Goal: Task Accomplishment & Management: Manage account settings

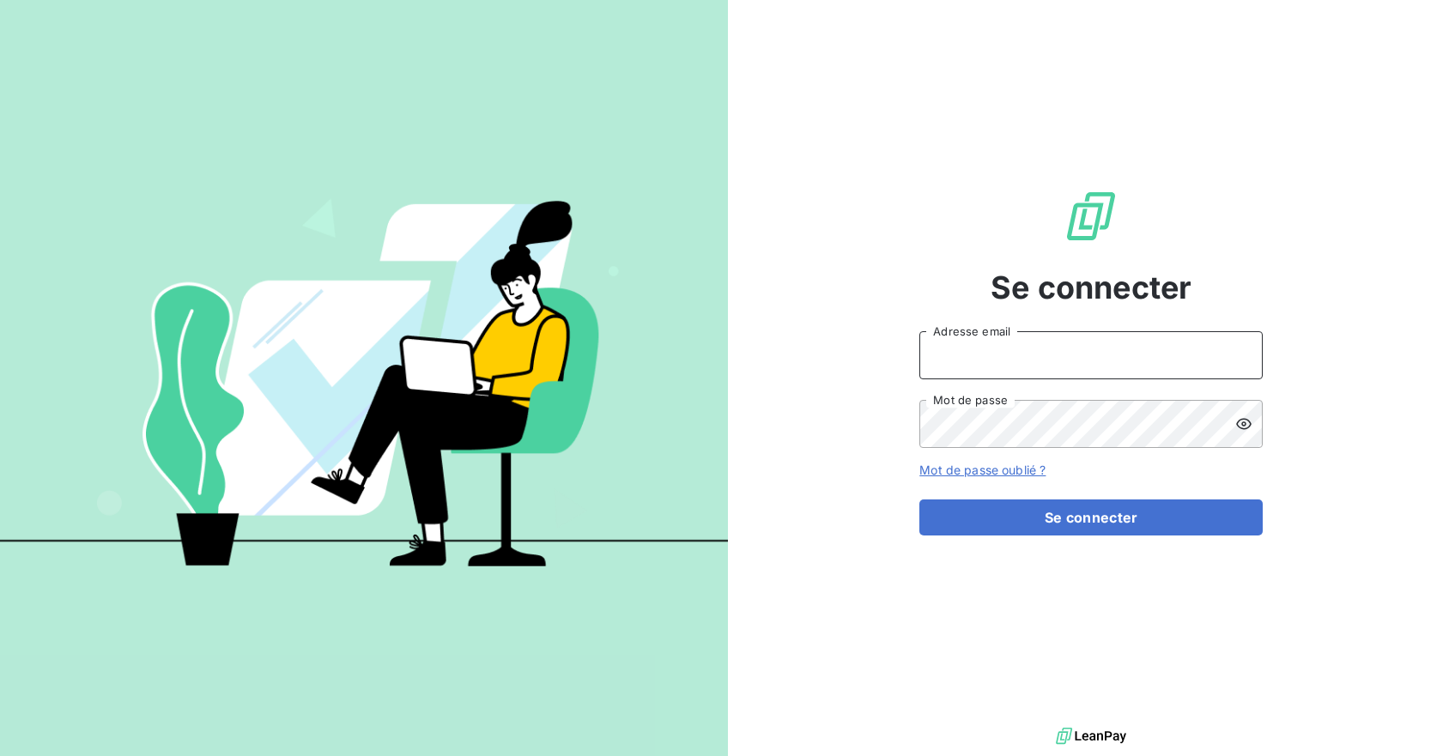
click at [990, 356] on input "Adresse email" at bounding box center [1090, 355] width 343 height 48
type input "[PERSON_NAME][EMAIL_ADDRESS][DOMAIN_NAME]"
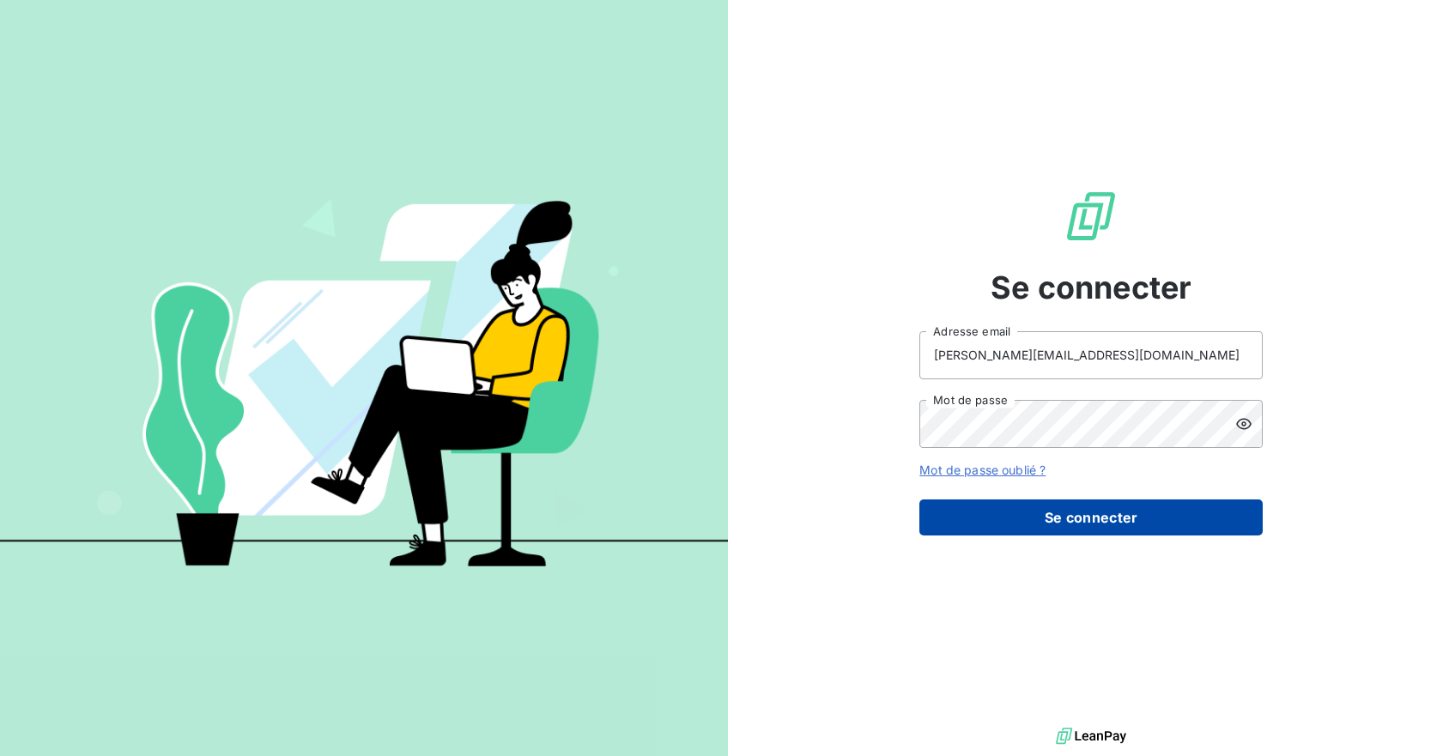
click at [1077, 509] on button "Se connecter" at bounding box center [1090, 517] width 343 height 36
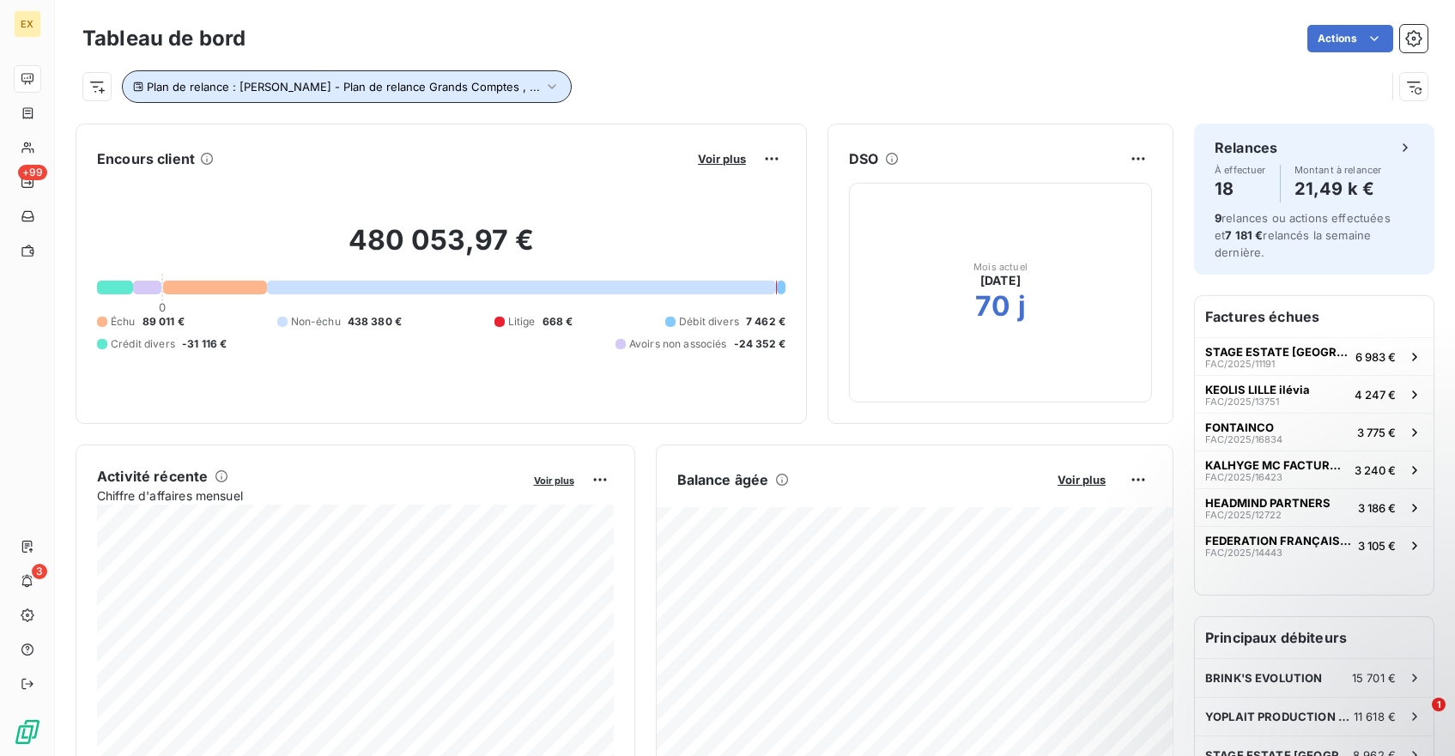
click at [399, 88] on span "Plan de relance : [PERSON_NAME] - Plan de relance Grands Comptes , ..." at bounding box center [343, 87] width 393 height 14
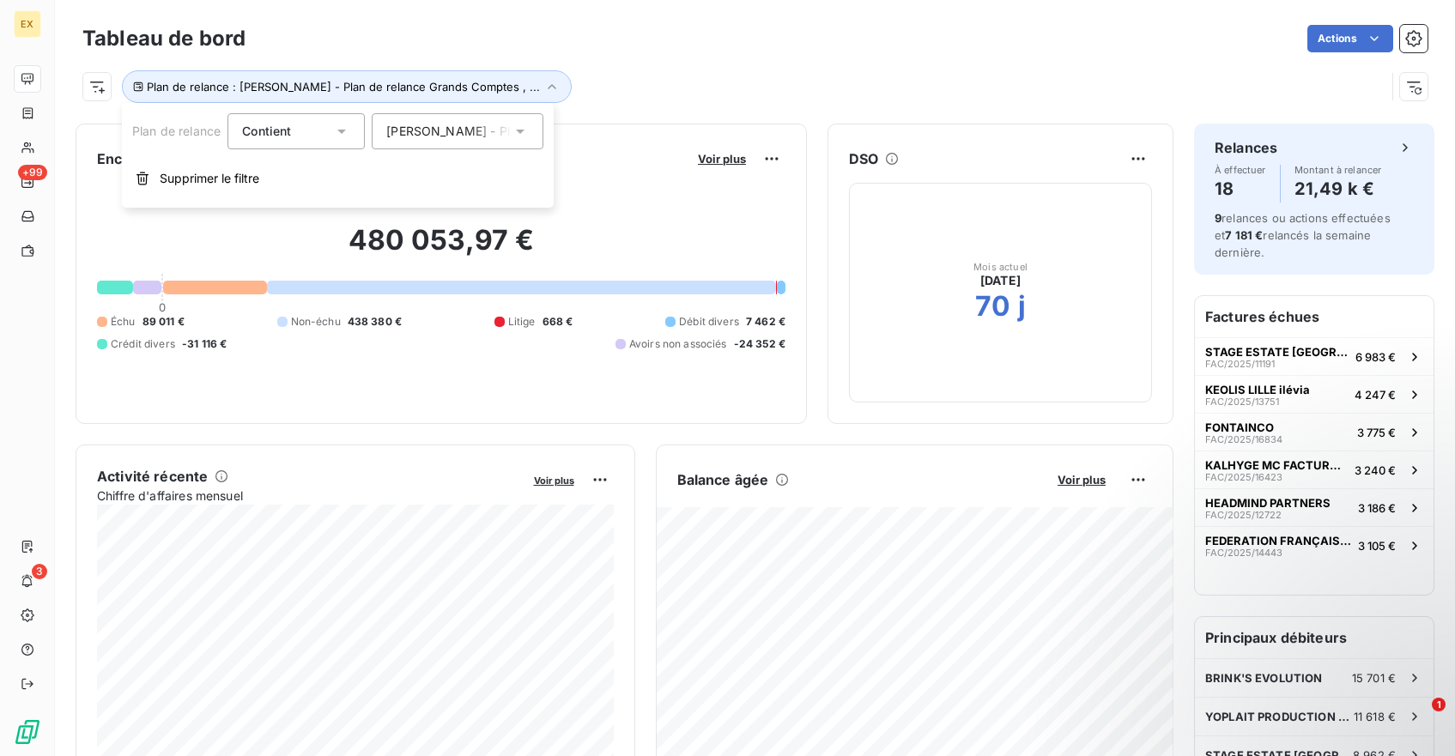
click at [485, 124] on span "[PERSON_NAME] - Plan de relance Grands Comptes" at bounding box center [536, 131] width 301 height 17
click at [635, 75] on div "Plan de relance : [PERSON_NAME] - Plan de relance Grands Comptes , ..." at bounding box center [733, 86] width 1303 height 33
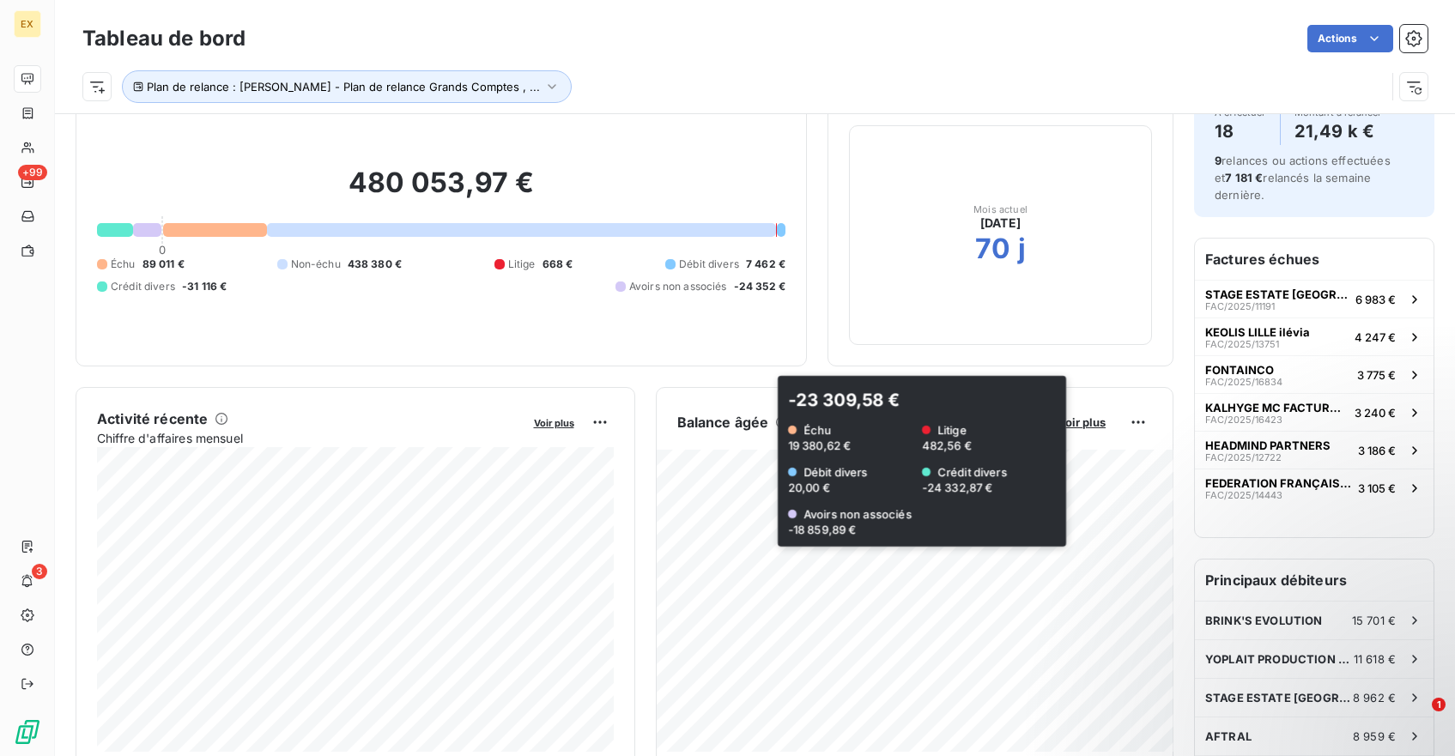
scroll to position [59, 0]
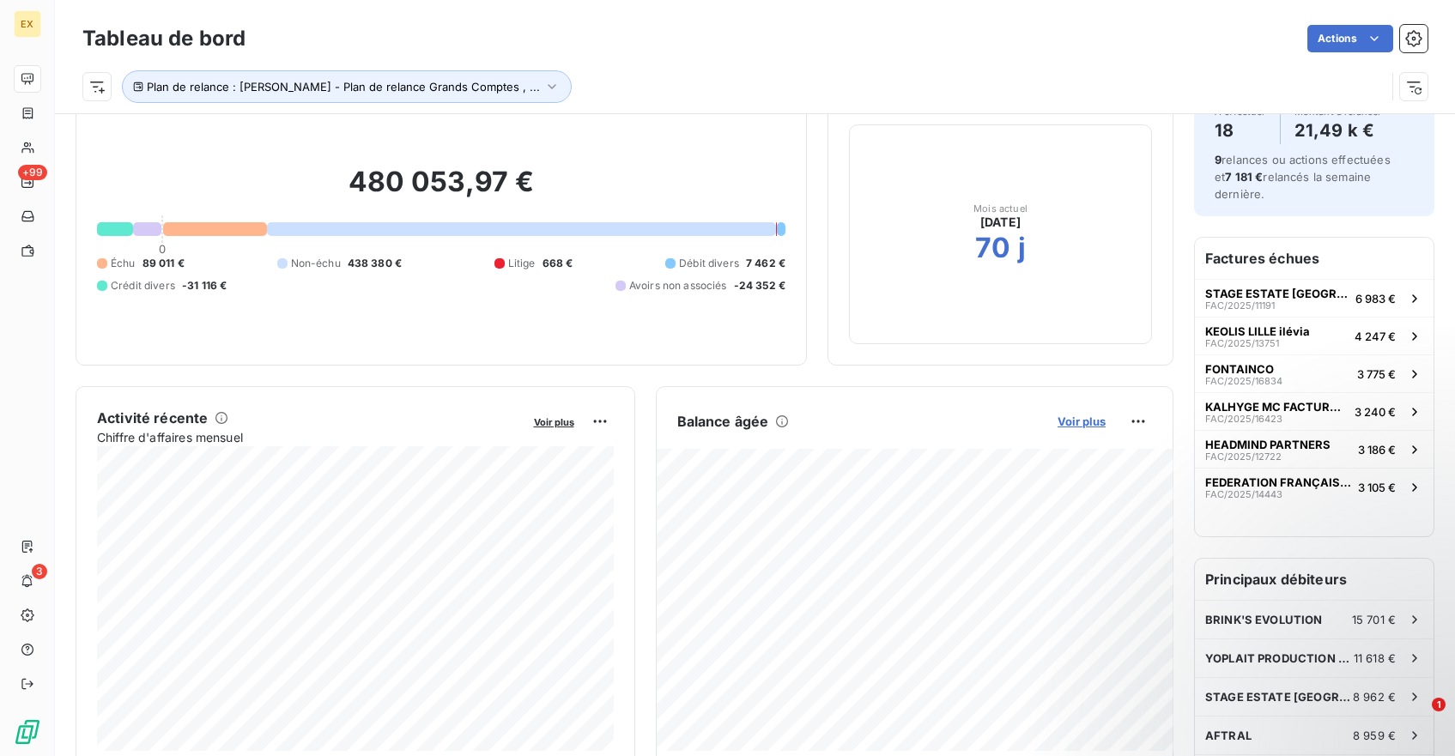
click at [1088, 419] on span "Voir plus" at bounding box center [1081, 421] width 48 height 14
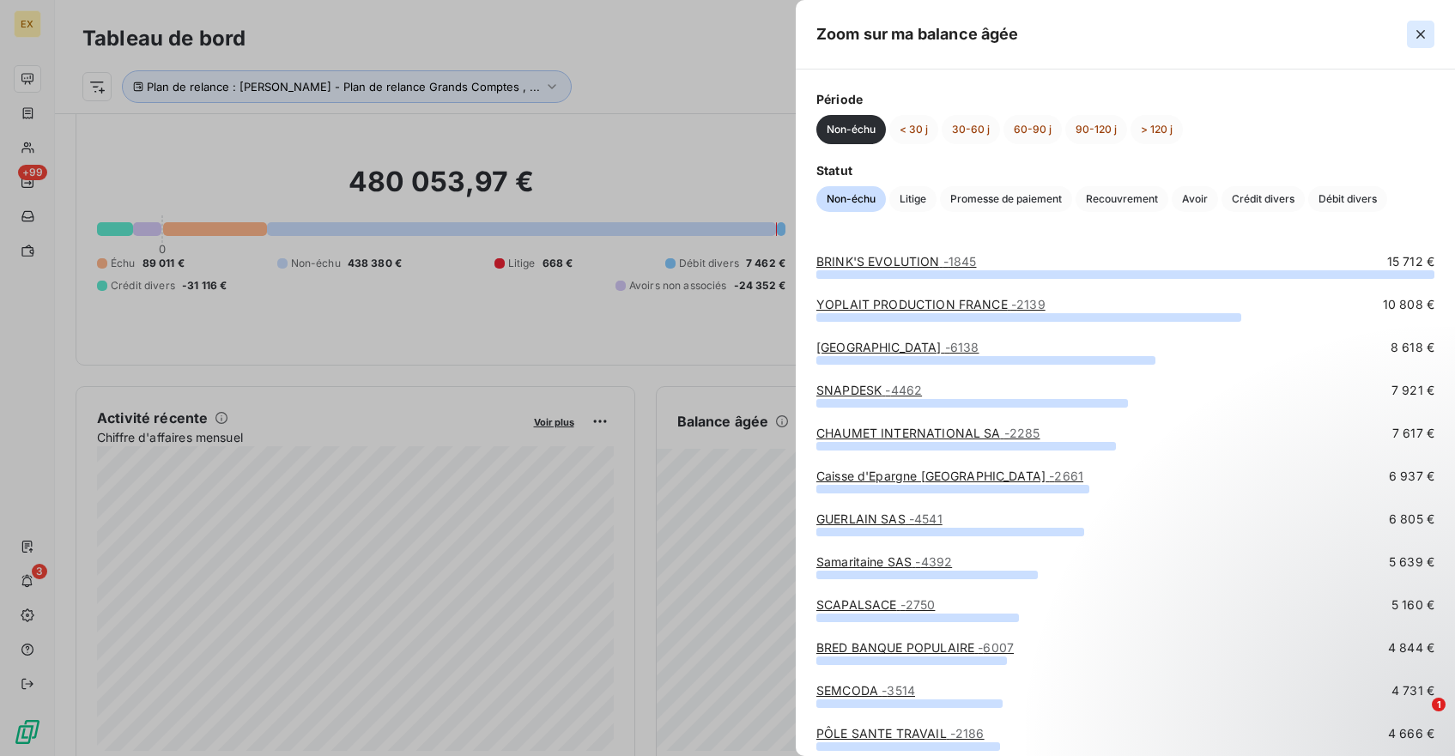
click at [1428, 33] on icon "button" at bounding box center [1420, 34] width 17 height 17
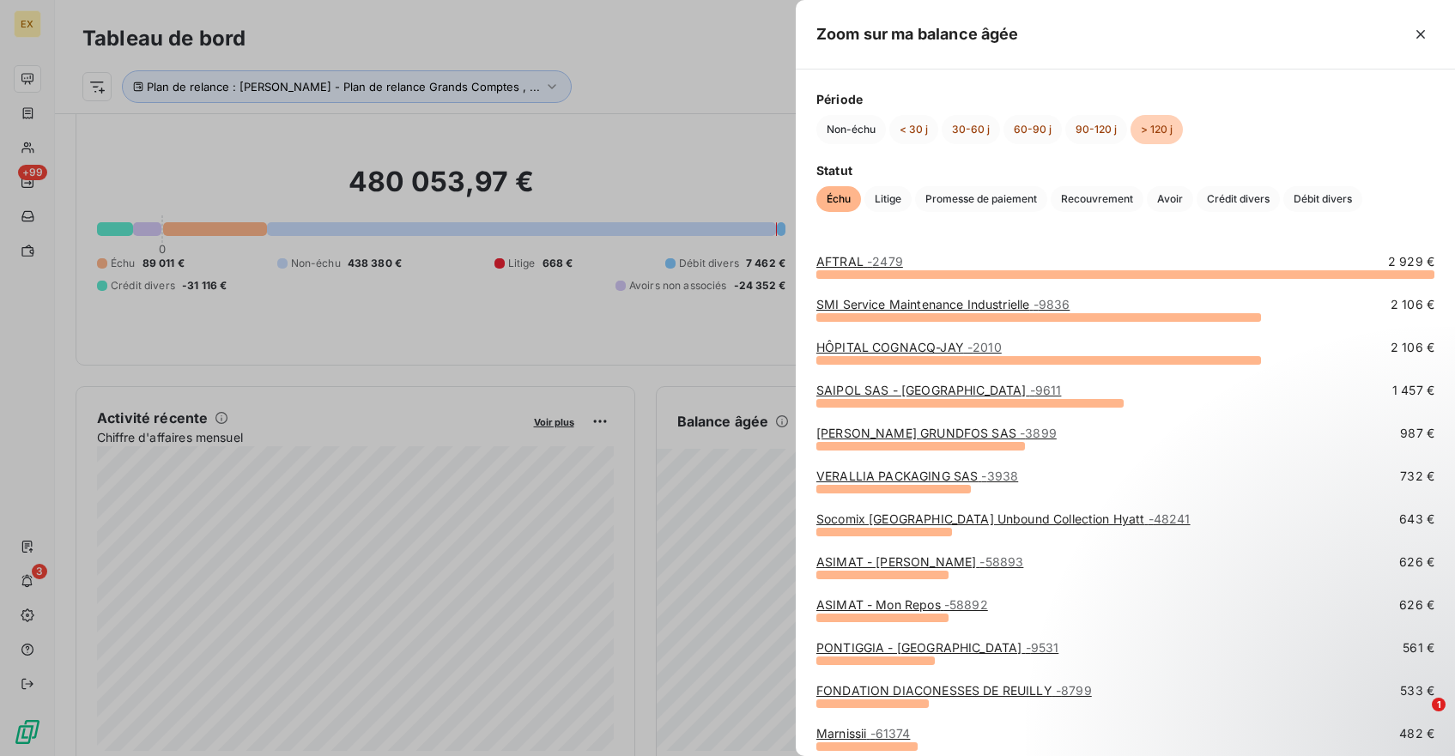
click at [878, 261] on span "- 2479" at bounding box center [885, 261] width 36 height 15
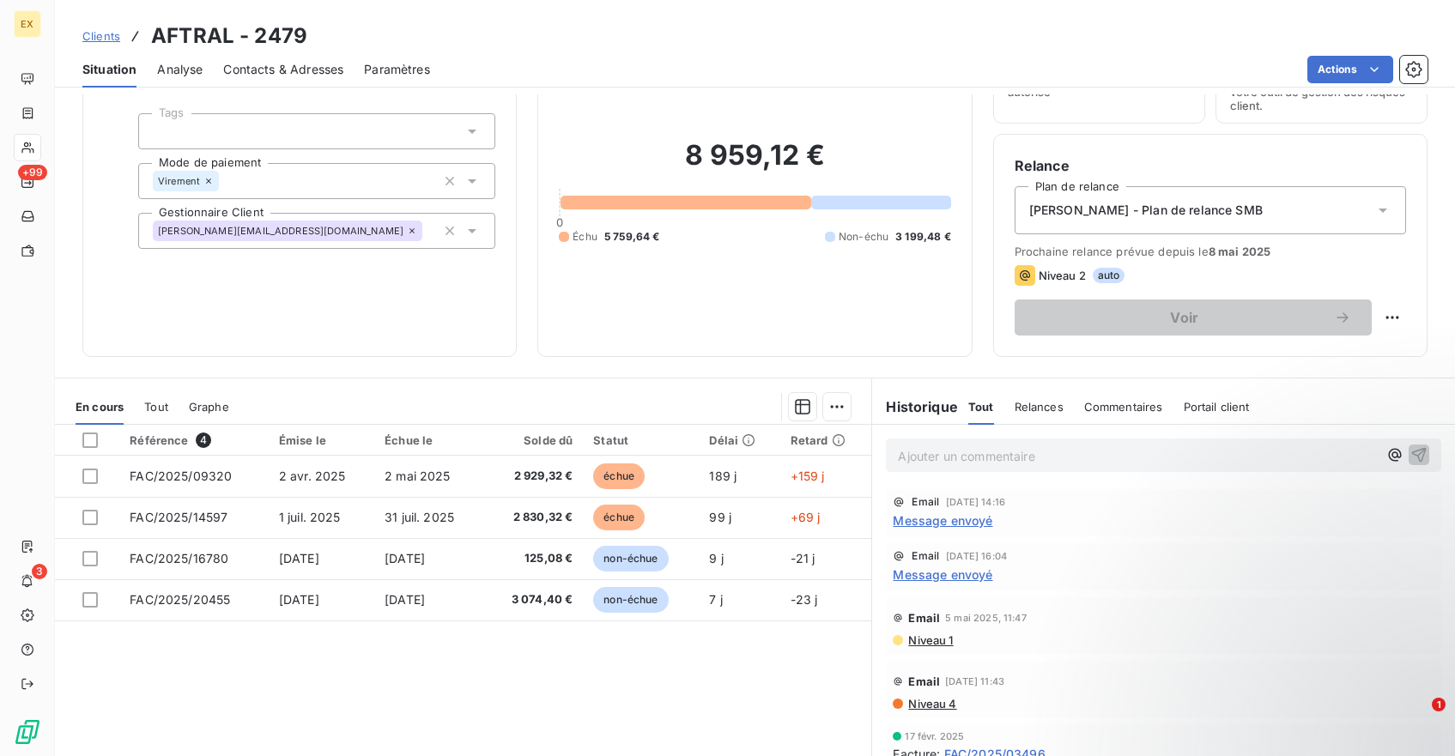
scroll to position [150, 0]
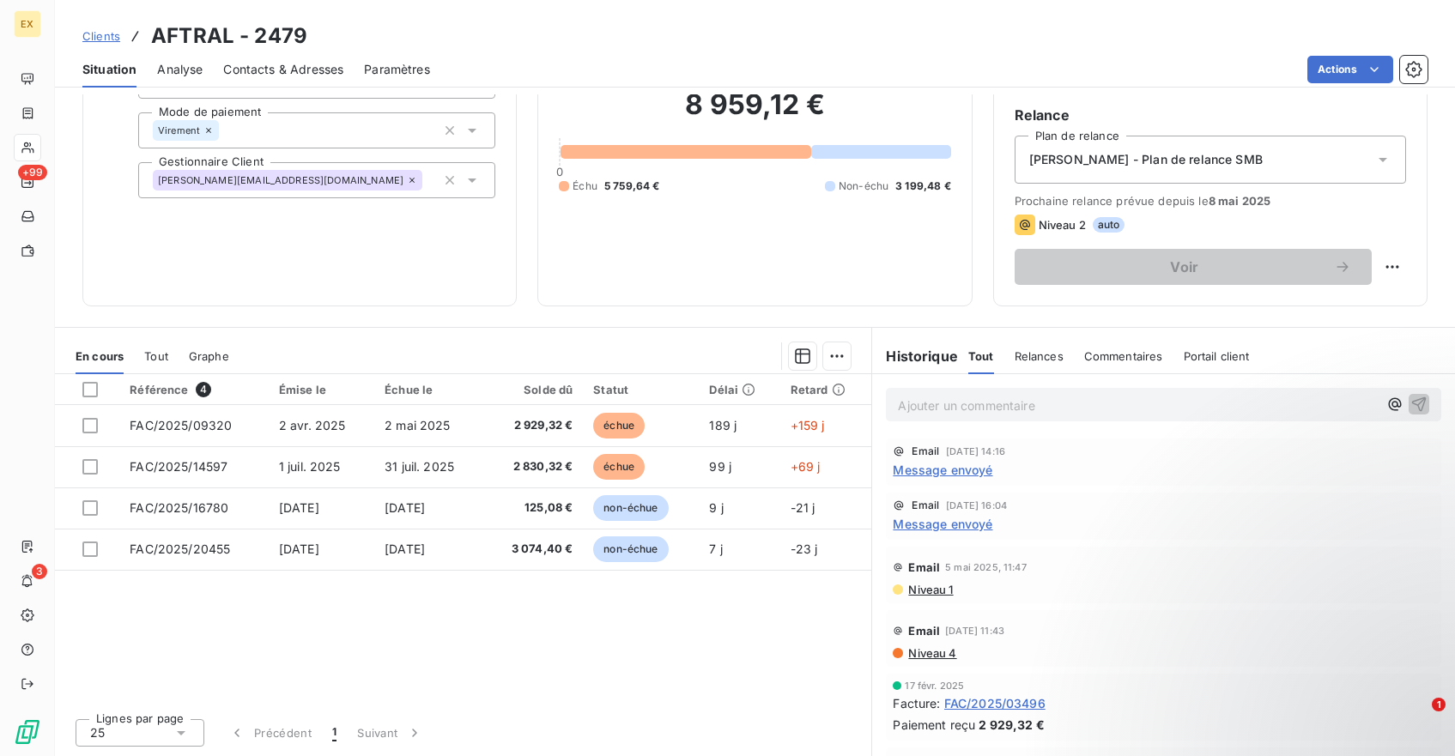
click at [939, 475] on span "Message envoyé" at bounding box center [942, 470] width 100 height 18
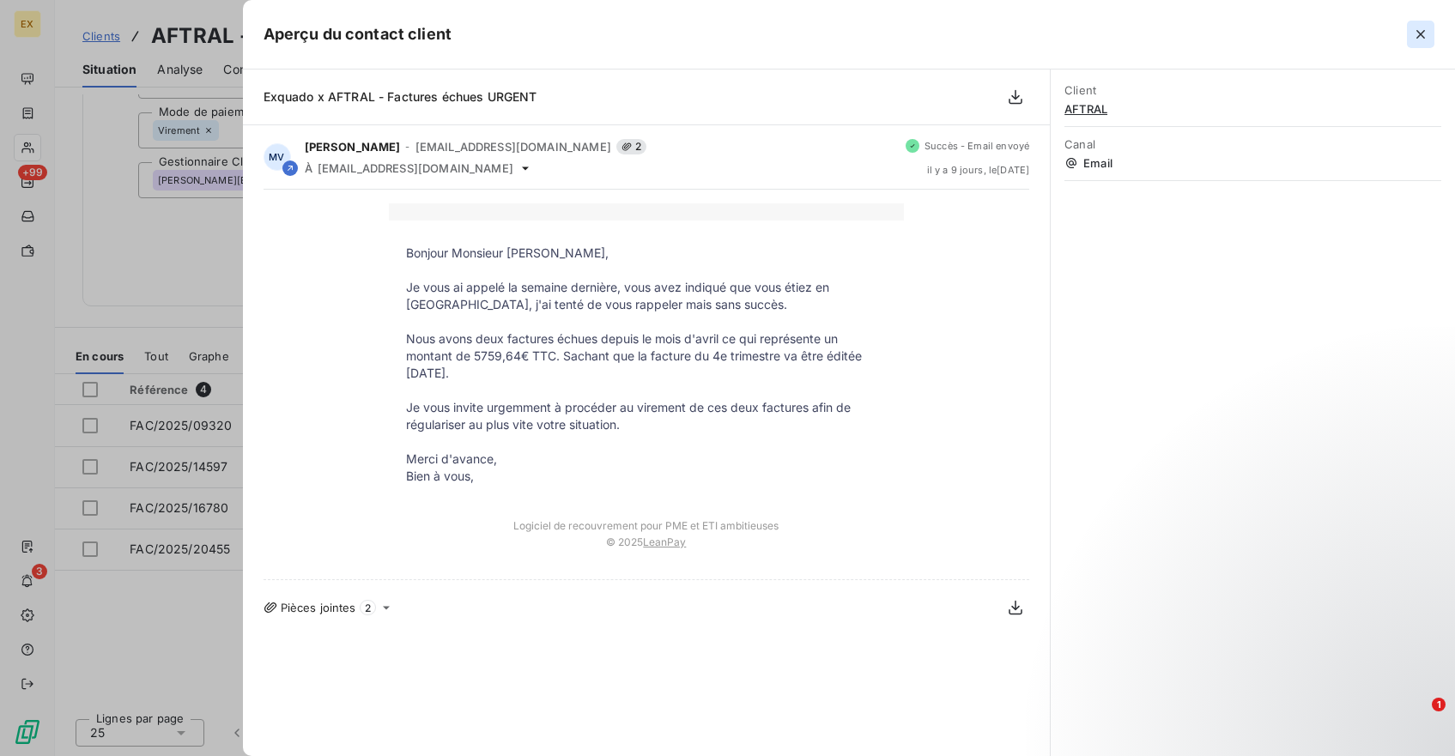
click at [1426, 36] on icon "button" at bounding box center [1420, 34] width 17 height 17
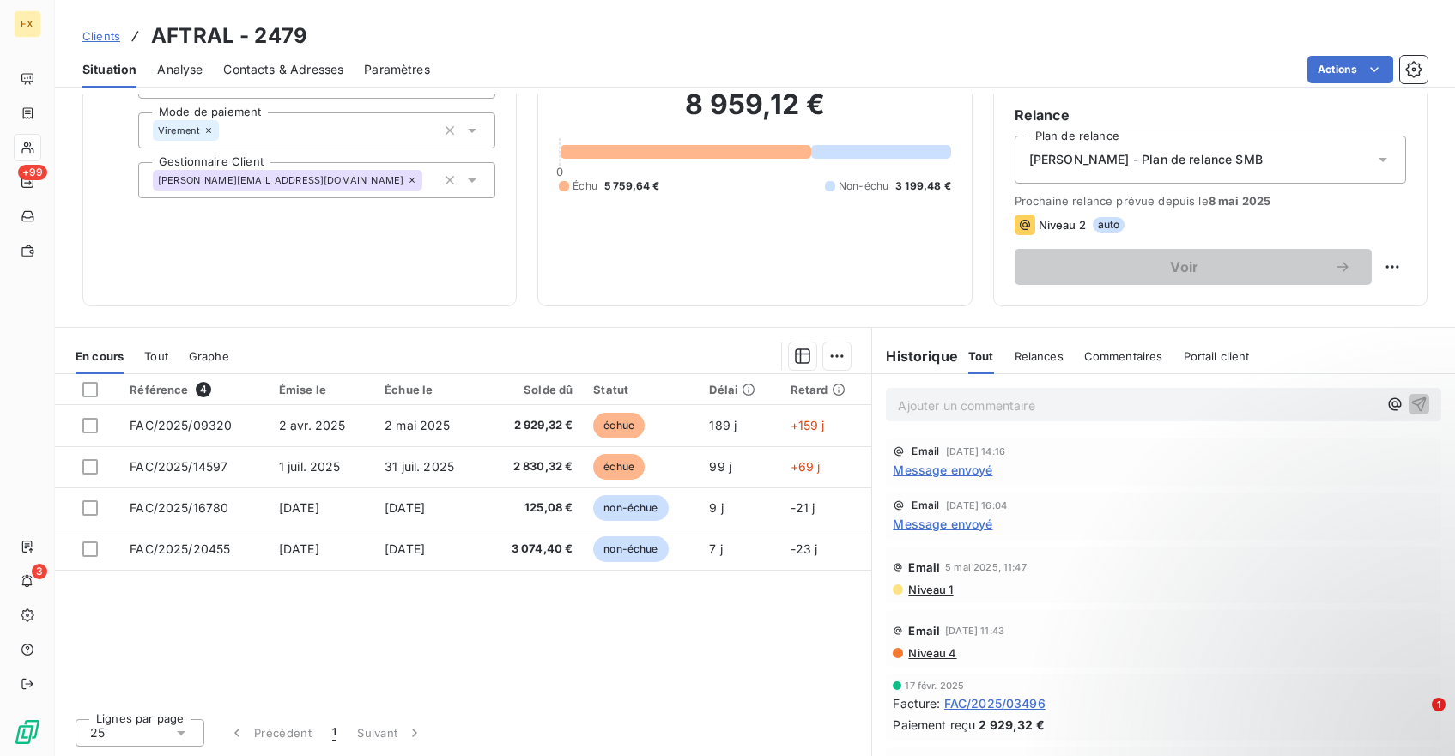
click at [308, 71] on span "Contacts & Adresses" at bounding box center [283, 69] width 120 height 17
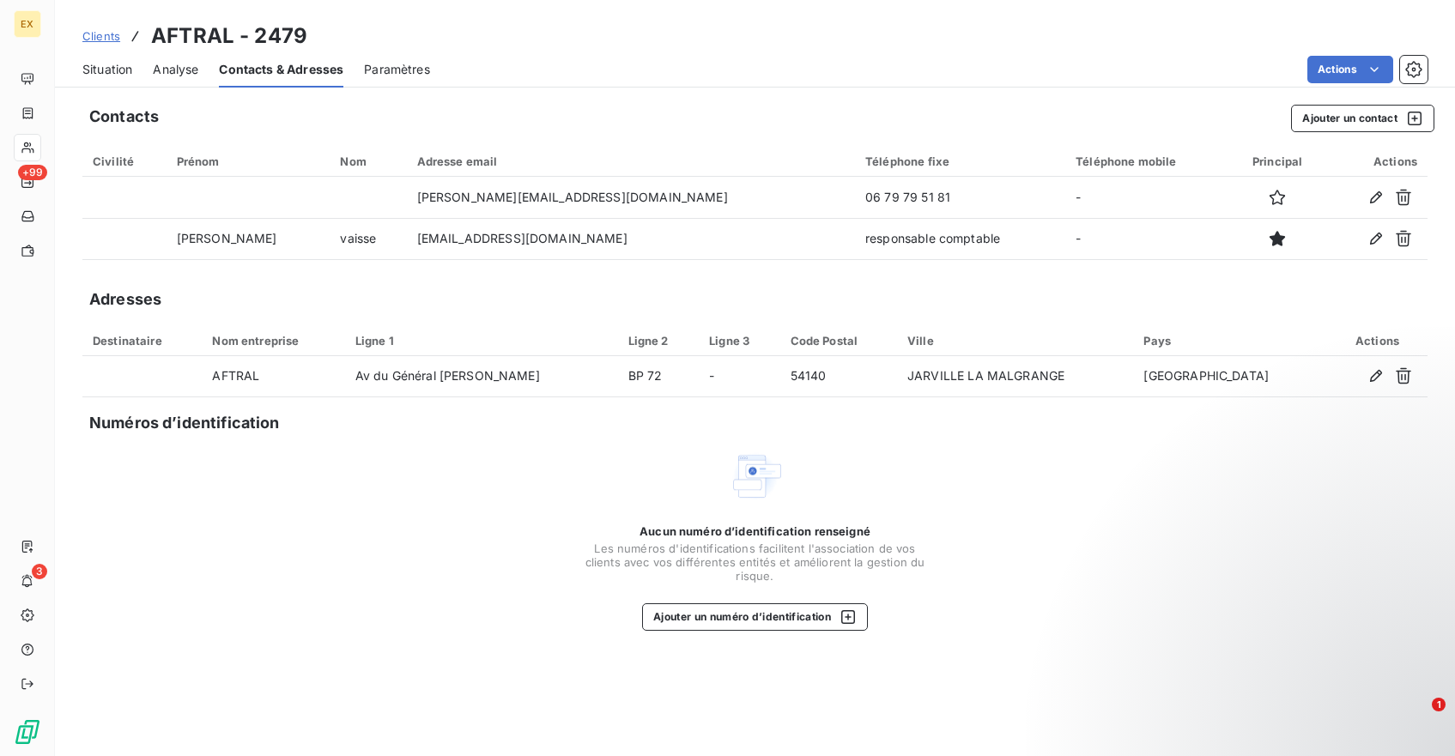
click at [106, 65] on span "Situation" at bounding box center [107, 69] width 50 height 17
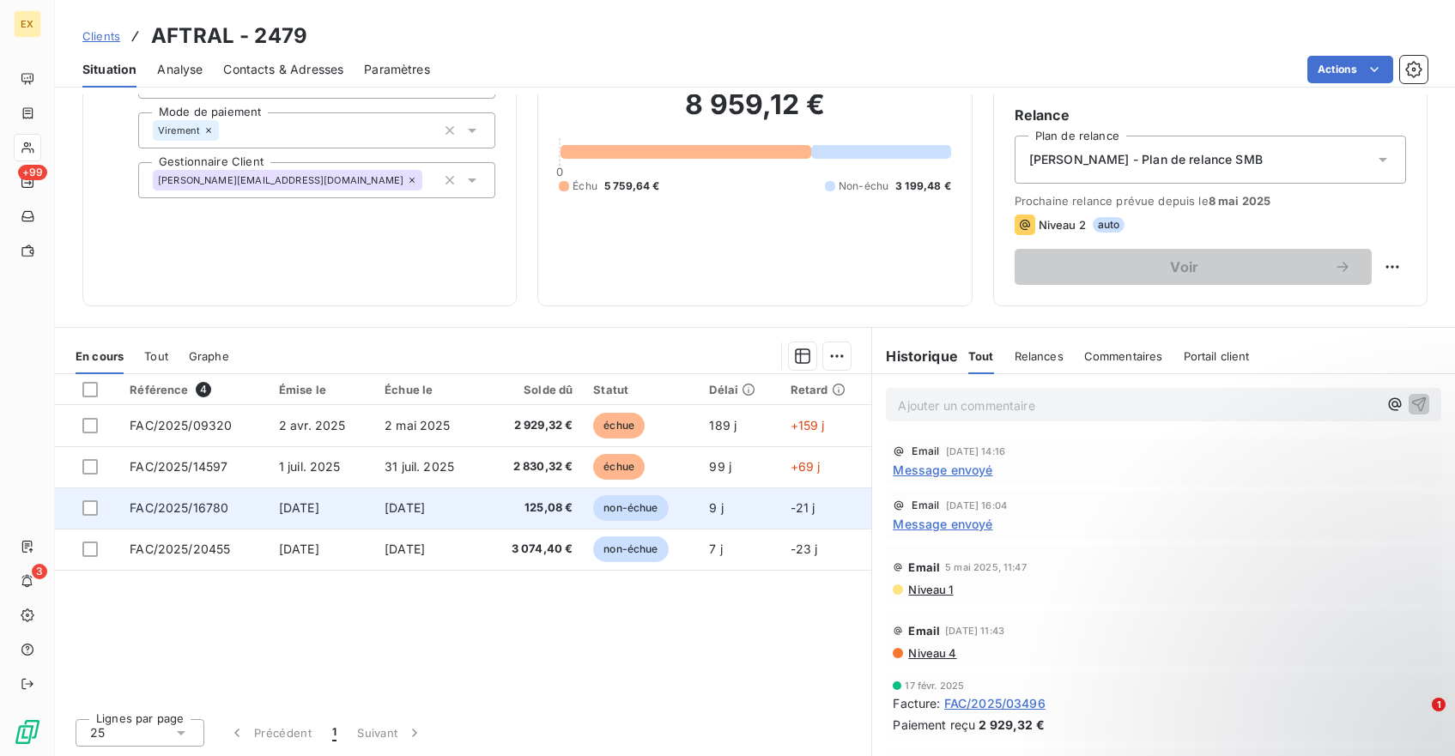
click at [364, 506] on td "[DATE]" at bounding box center [322, 507] width 106 height 41
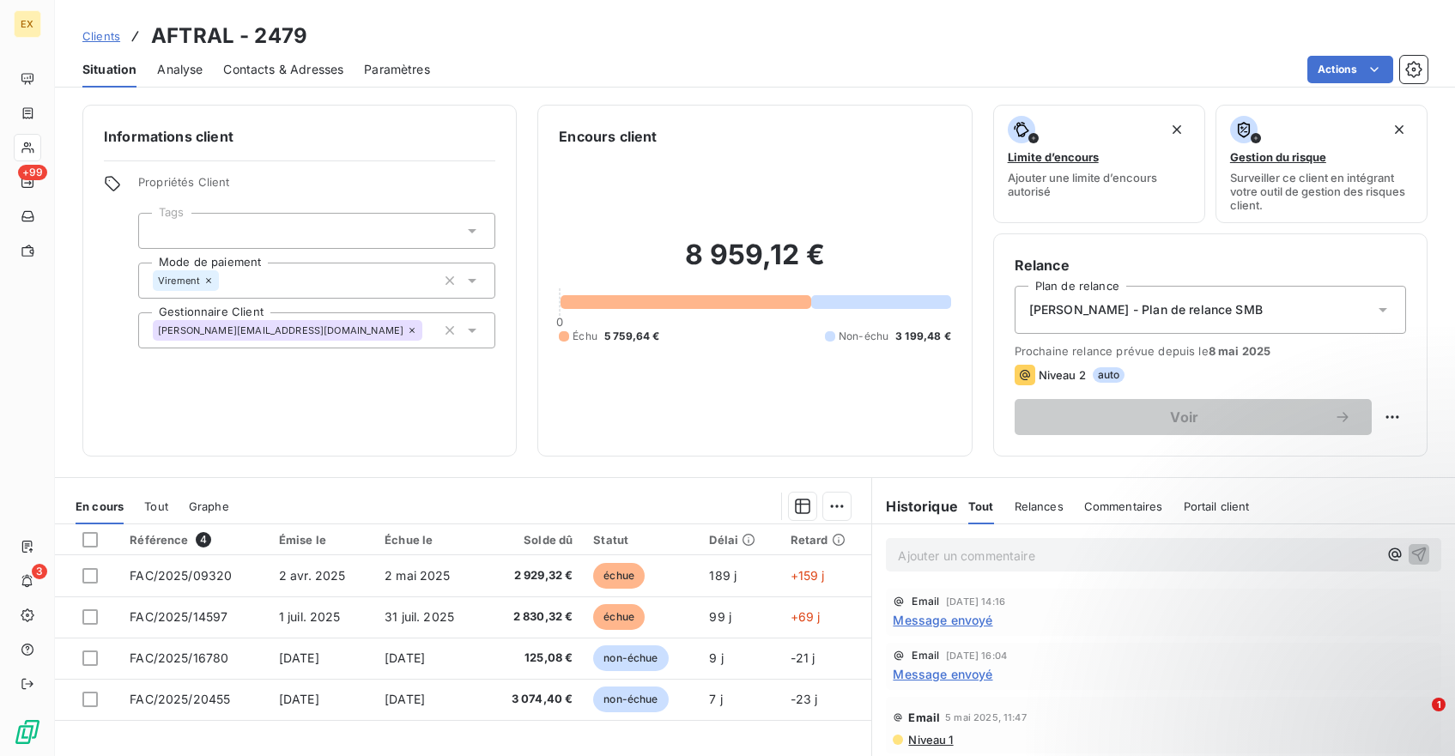
click at [1431, 66] on div "Situation Analyse Contacts & Adresses Paramètres Actions" at bounding box center [755, 69] width 1400 height 36
click at [1419, 66] on icon "button" at bounding box center [1413, 69] width 16 height 16
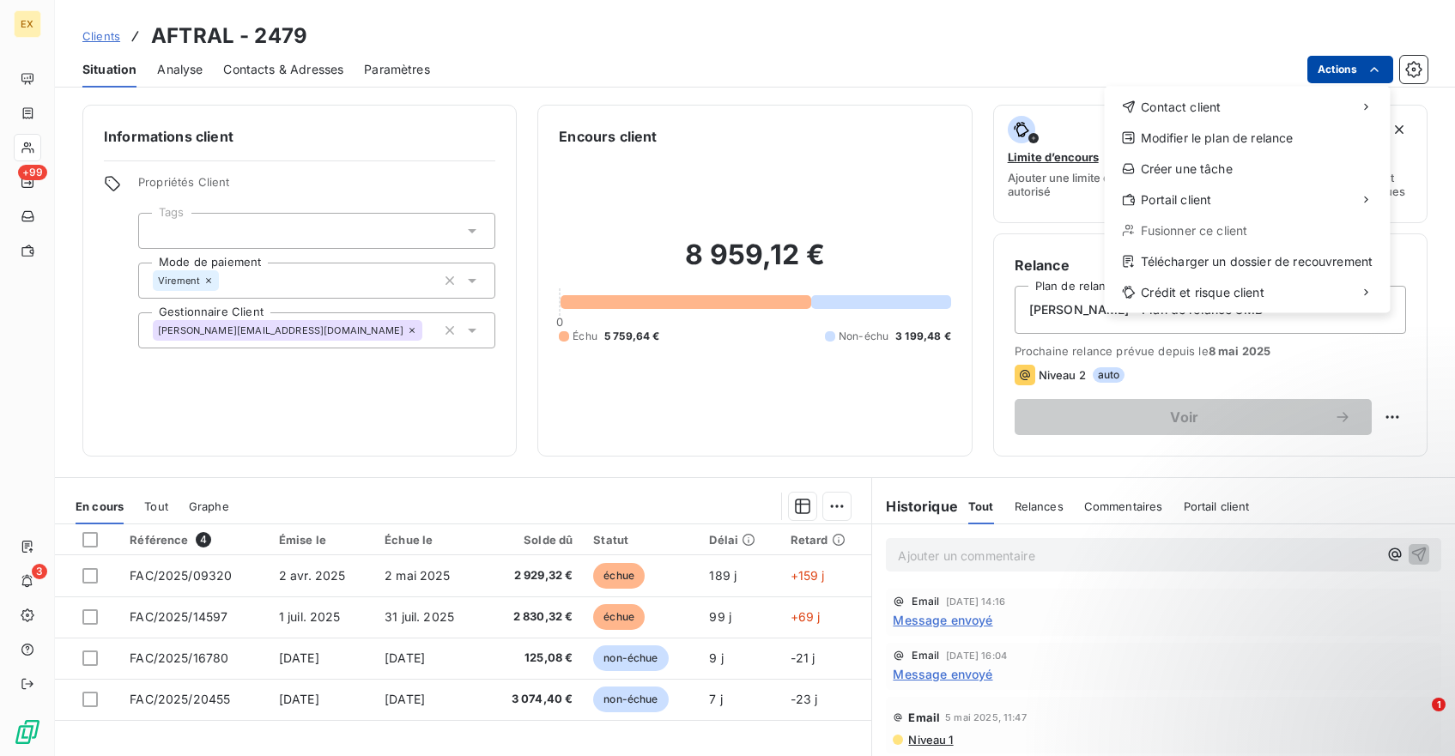
click at [1355, 76] on html "EX +99 3 Clients AFTRAL - 2479 Situation Analyse Contacts & Adresses Paramètres…" at bounding box center [727, 378] width 1455 height 756
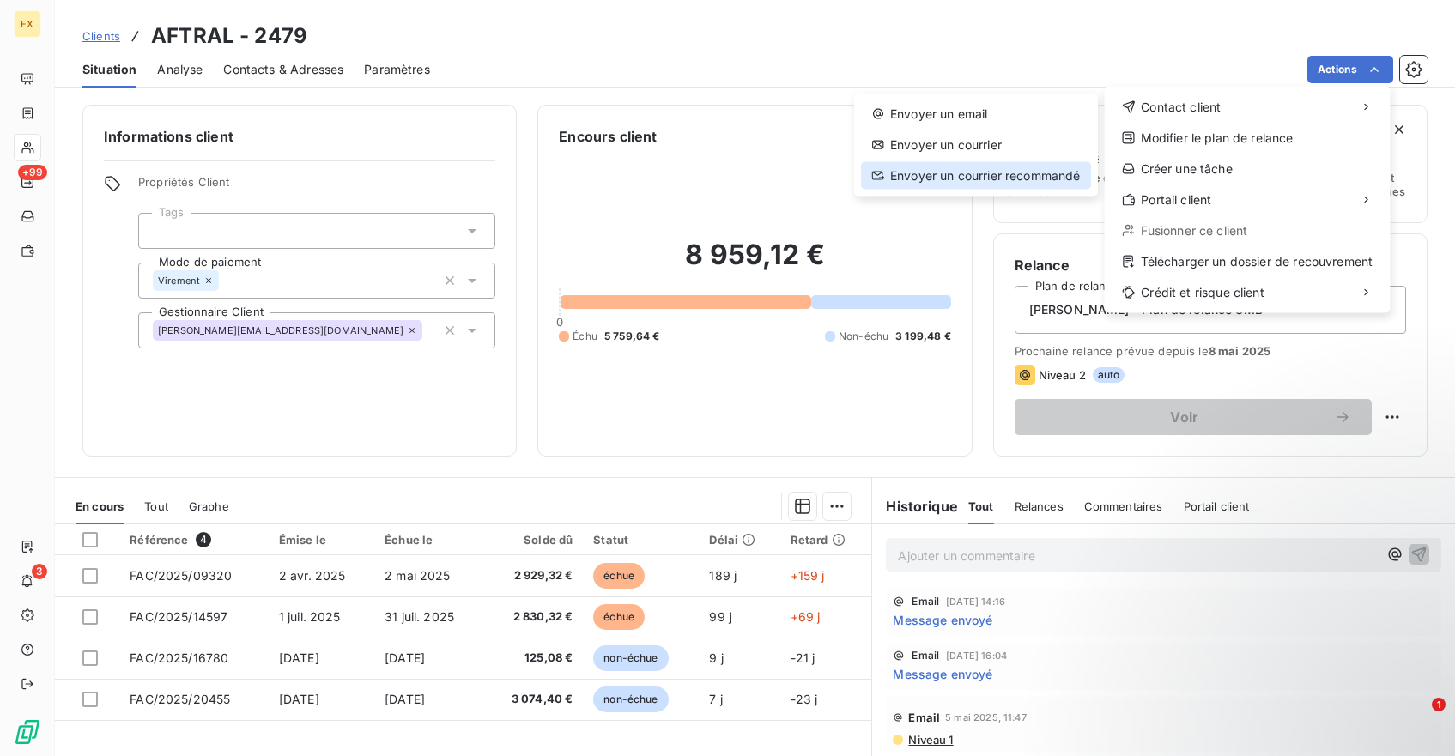
click at [1021, 170] on div "Envoyer un courrier recommandé" at bounding box center [976, 175] width 230 height 27
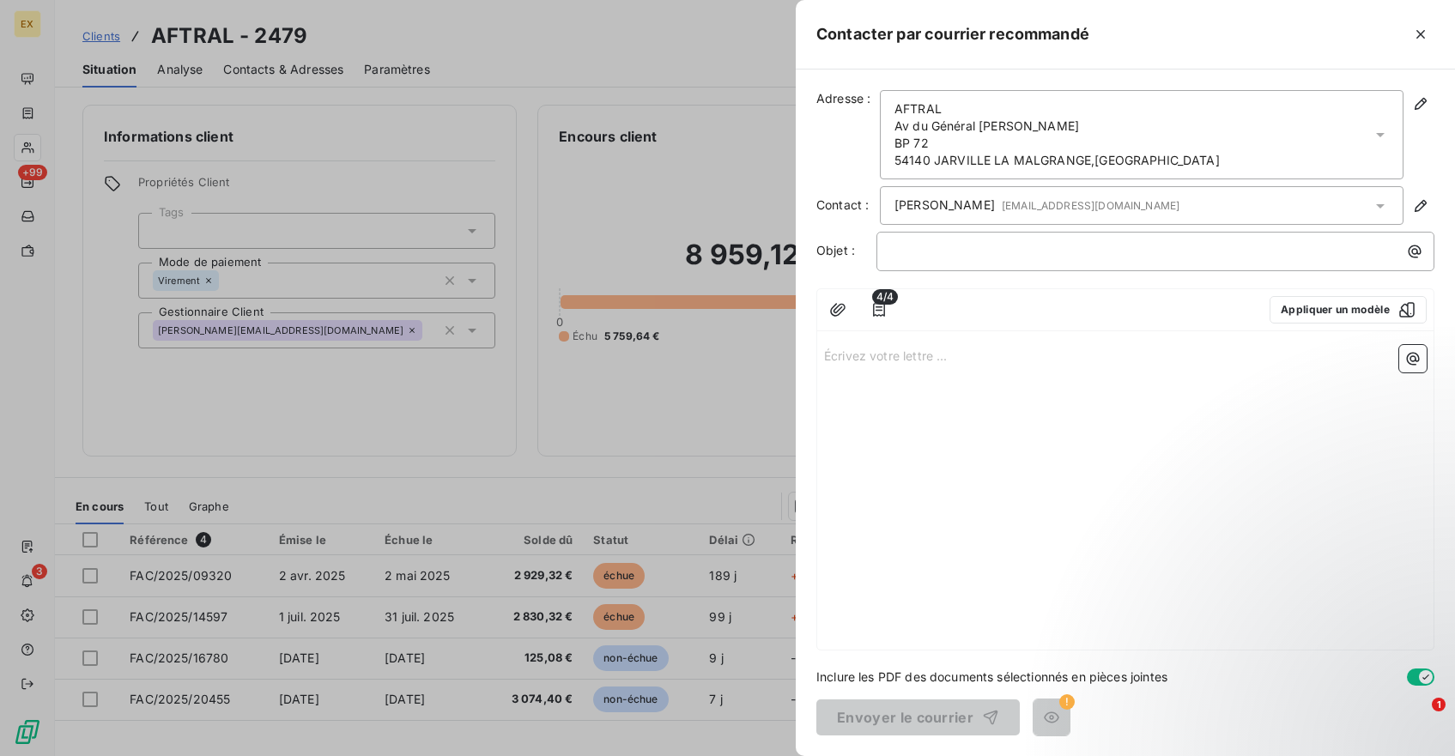
click at [963, 203] on span "[PERSON_NAME] [EMAIL_ADDRESS][DOMAIN_NAME]" at bounding box center [1036, 206] width 285 height 18
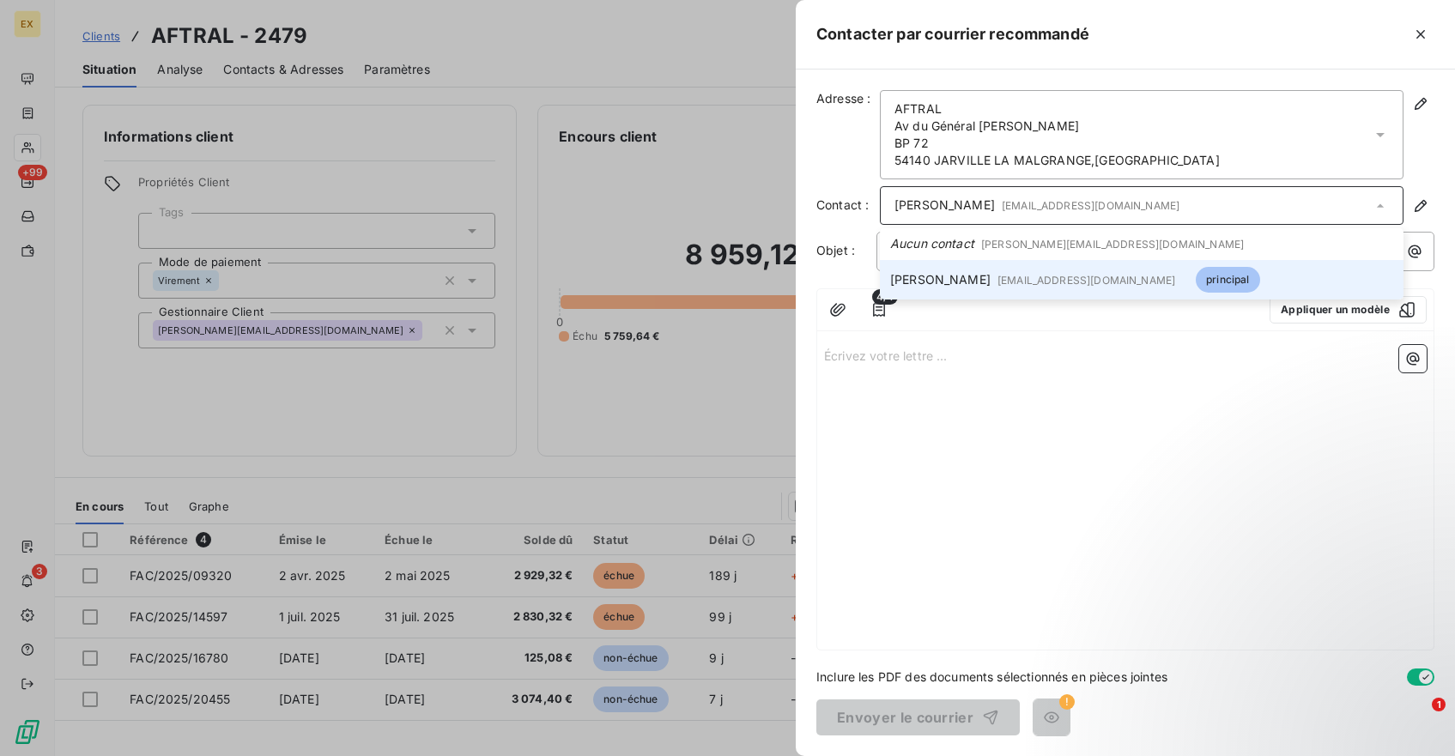
click at [997, 275] on span "[EMAIL_ADDRESS][DOMAIN_NAME]" at bounding box center [1086, 280] width 178 height 13
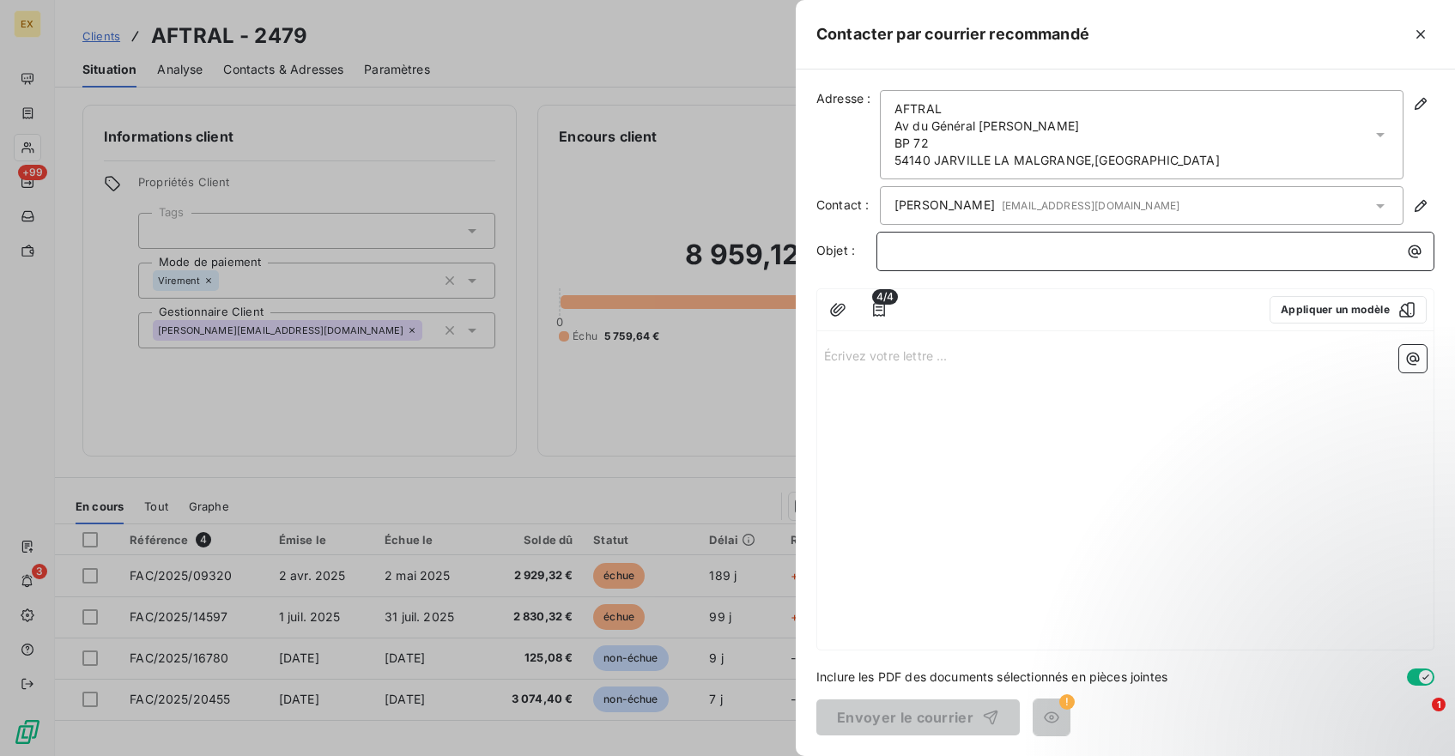
click at [968, 251] on p "﻿" at bounding box center [1159, 251] width 537 height 20
click at [904, 348] on p "Écrivez votre lettre ... ﻿" at bounding box center [1125, 355] width 602 height 20
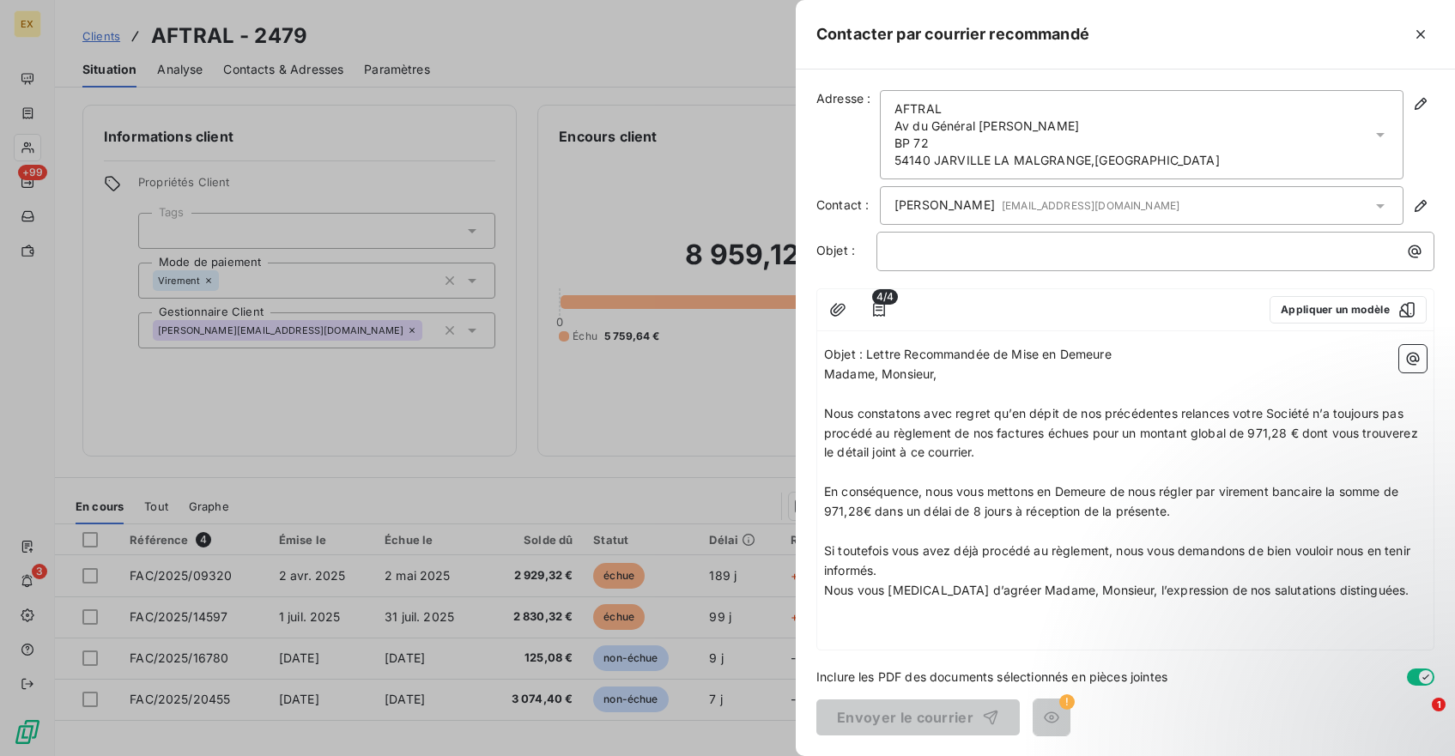
click at [898, 358] on span "Objet : Lettre Recommandée de Mise en Demeure" at bounding box center [967, 354] width 287 height 15
copy span "Objet : Lettre Recommandée de Mise en Demeure"
click at [945, 235] on div "﻿" at bounding box center [1155, 251] width 558 height 39
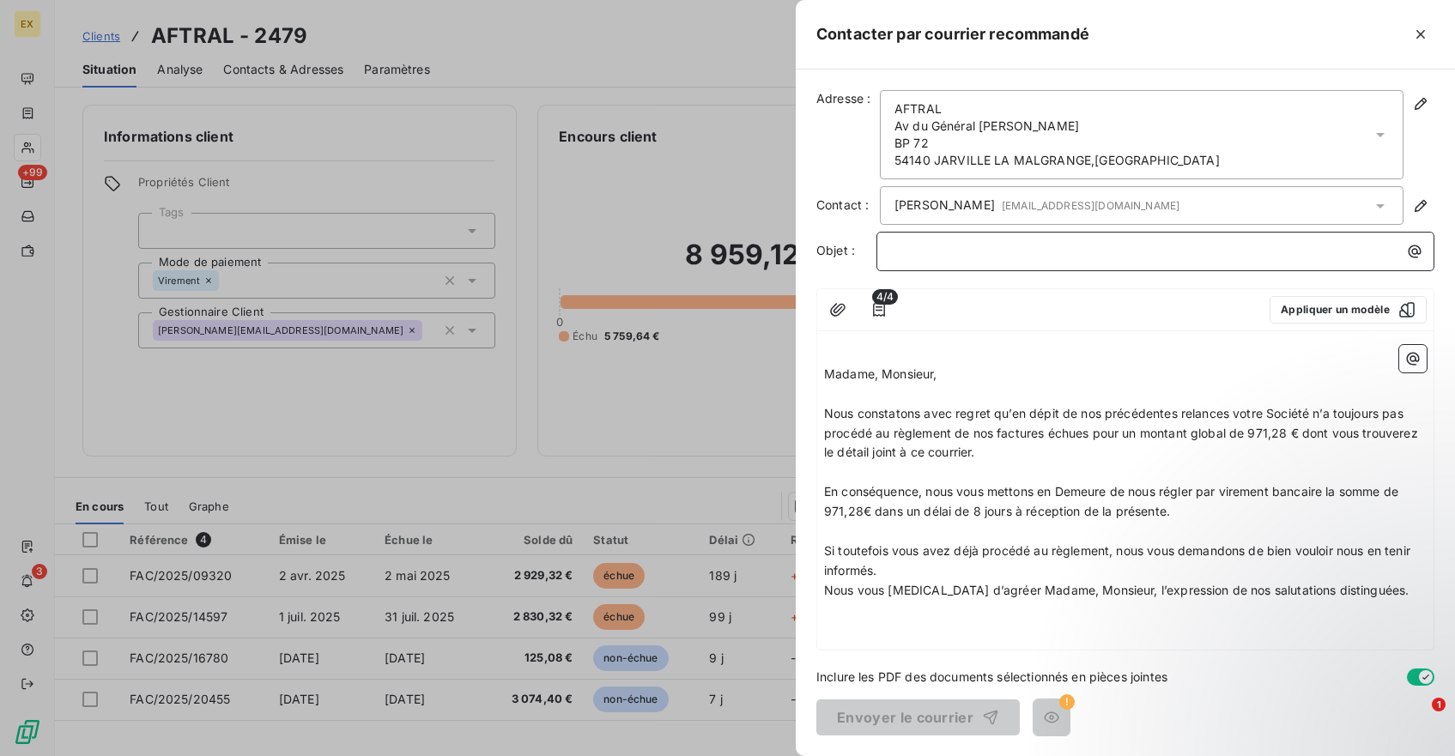
click at [941, 251] on p "﻿" at bounding box center [1159, 251] width 537 height 20
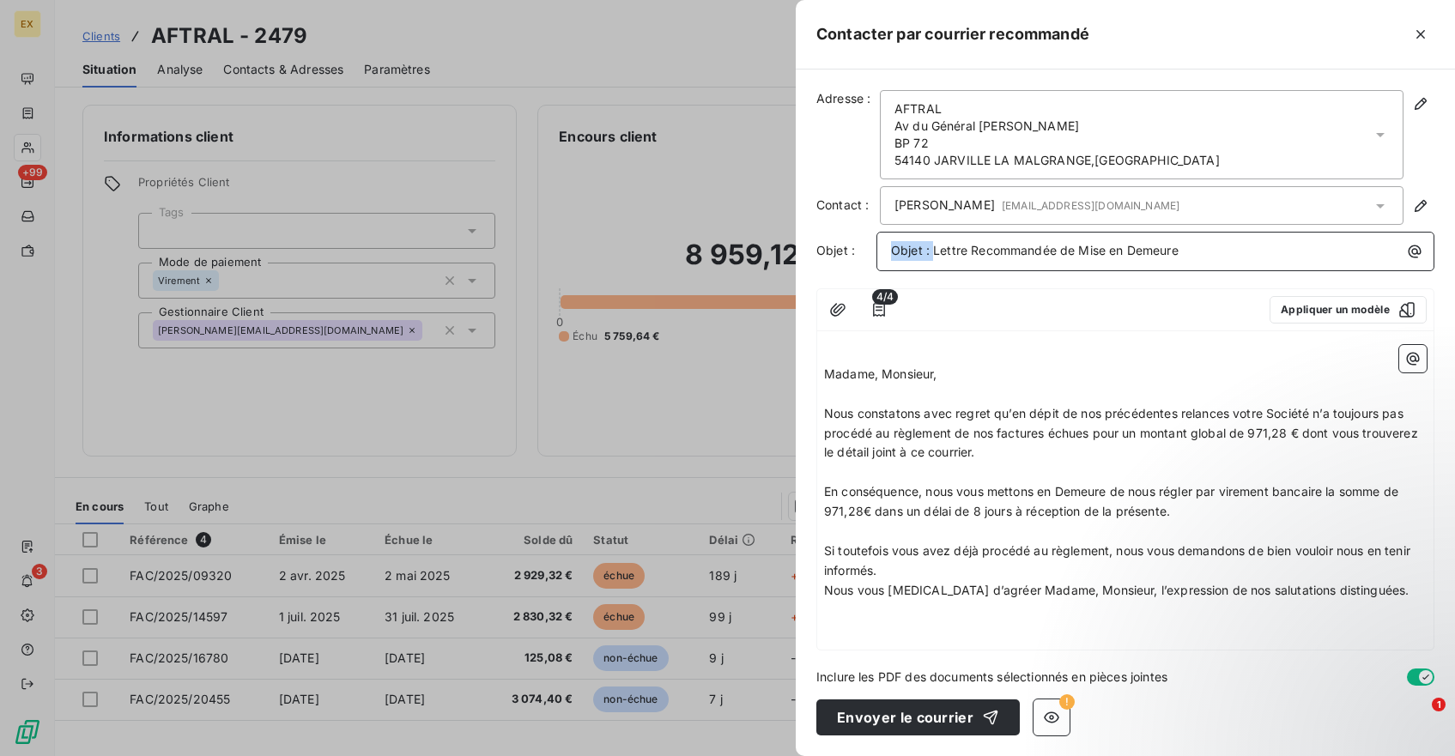
drag, startPoint x: 932, startPoint y: 254, endPoint x: 781, endPoint y: 254, distance: 151.0
click at [781, 755] on div "Contacter par courrier recommandé Adresse : AFTRAL [STREET_ADDRESS][PERSON_NAME…" at bounding box center [727, 756] width 1455 height 0
click at [826, 374] on span "Madame, Monsieur," at bounding box center [880, 373] width 113 height 15
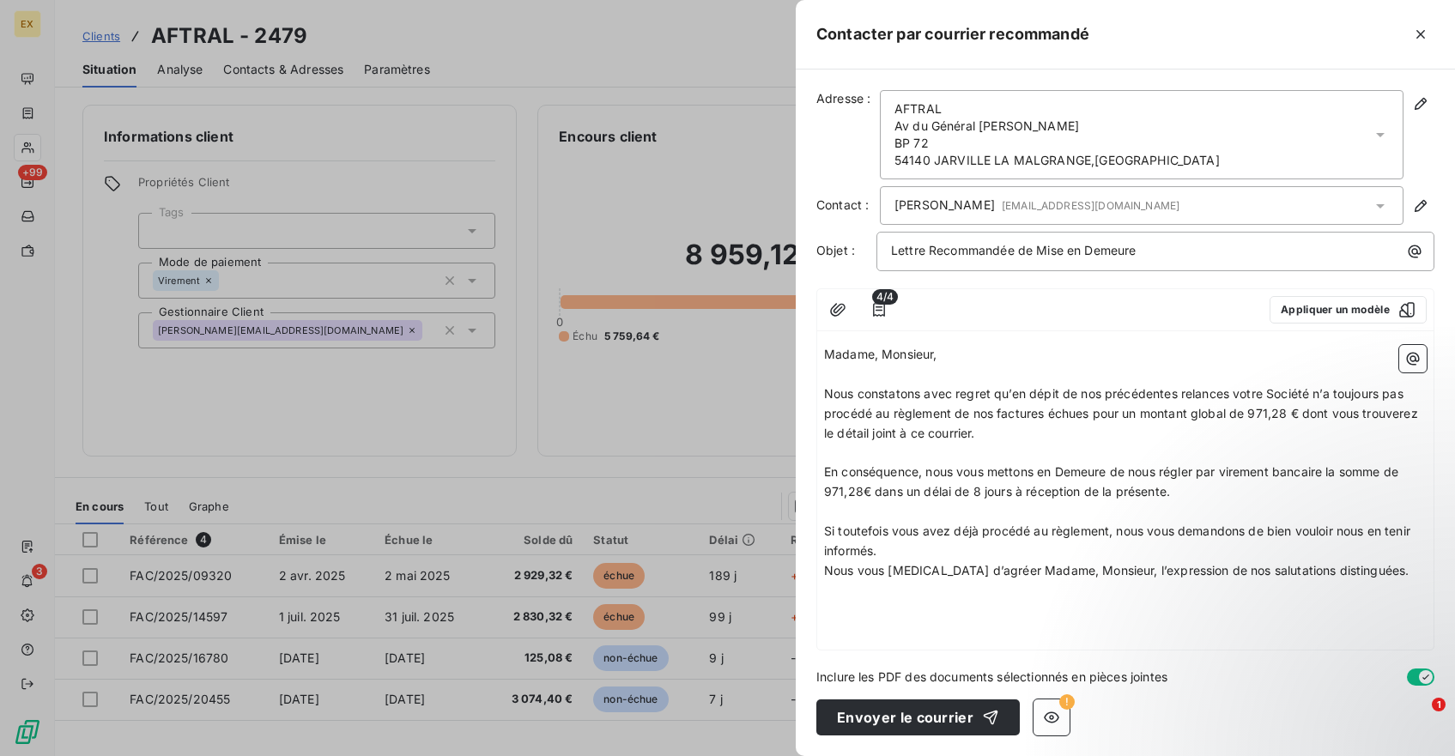
click at [1090, 414] on span "Nous constatons avec regret qu’en dépit de nos précédentes relances votre Socié…" at bounding box center [1122, 413] width 597 height 54
click at [1119, 414] on span "Nous constatons avec regret qu’en dépit de nos précédentes relances votre Socié…" at bounding box center [1122, 413] width 597 height 54
drag, startPoint x: 1285, startPoint y: 414, endPoint x: 1250, endPoint y: 414, distance: 35.2
click at [1250, 414] on span "Nous constatons avec regret qu’en dépit de nos précédentes relances votre Socié…" at bounding box center [1122, 413] width 597 height 54
click at [1107, 440] on p "Nous constatons avec regret qu’en dépit de nos précédentes relances votre Socié…" at bounding box center [1125, 413] width 602 height 59
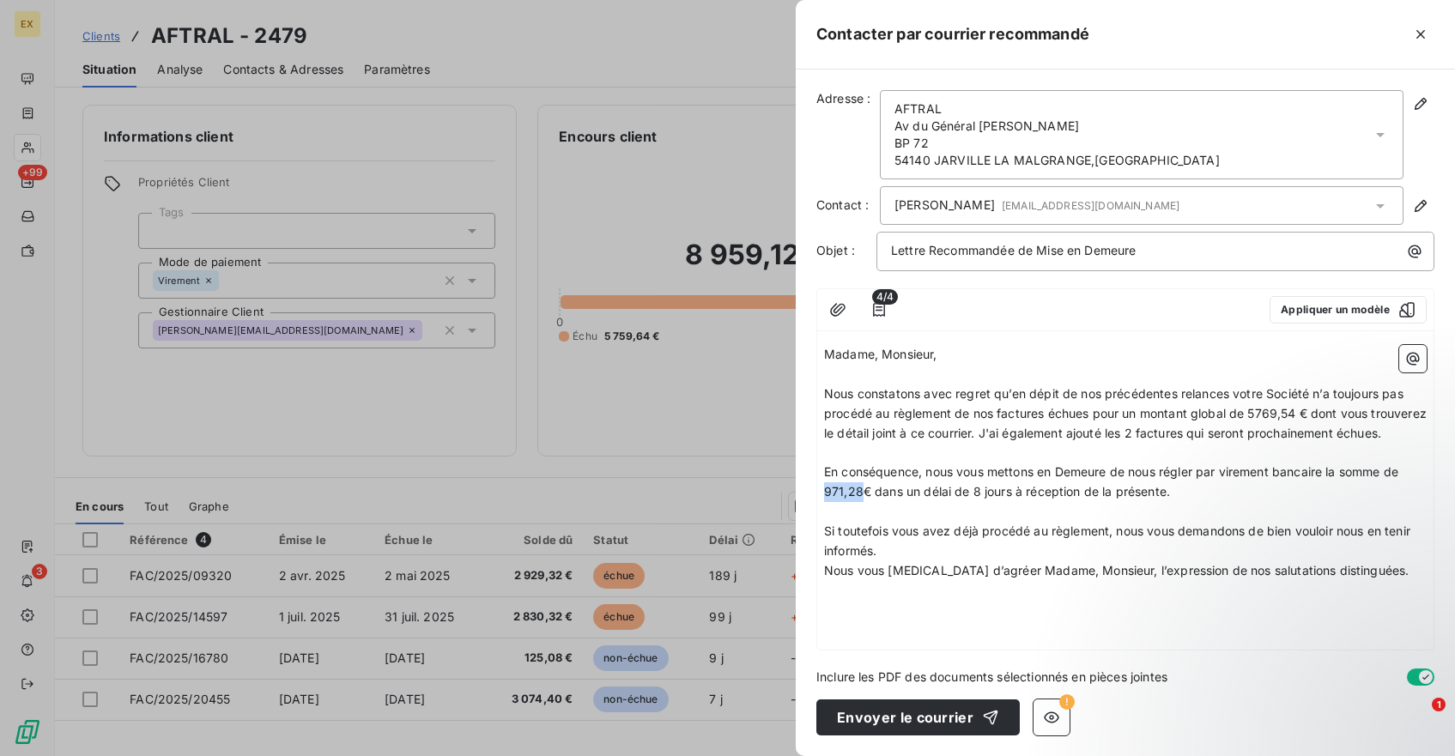
drag, startPoint x: 860, startPoint y: 513, endPoint x: 825, endPoint y: 515, distance: 35.2
click at [825, 499] on span "En conséquence, nous vous mettons en Demeure de nous régler par virement bancai…" at bounding box center [1113, 481] width 578 height 34
click at [1273, 414] on span "Nous constatons avec regret qu’en dépit de nos précédentes relances votre Socié…" at bounding box center [1127, 413] width 606 height 54
click at [843, 499] on span "En conséquence, nous vous mettons en Demeure de nous régler par virement bancai…" at bounding box center [1113, 481] width 578 height 34
click at [989, 601] on p "﻿" at bounding box center [1125, 591] width 602 height 20
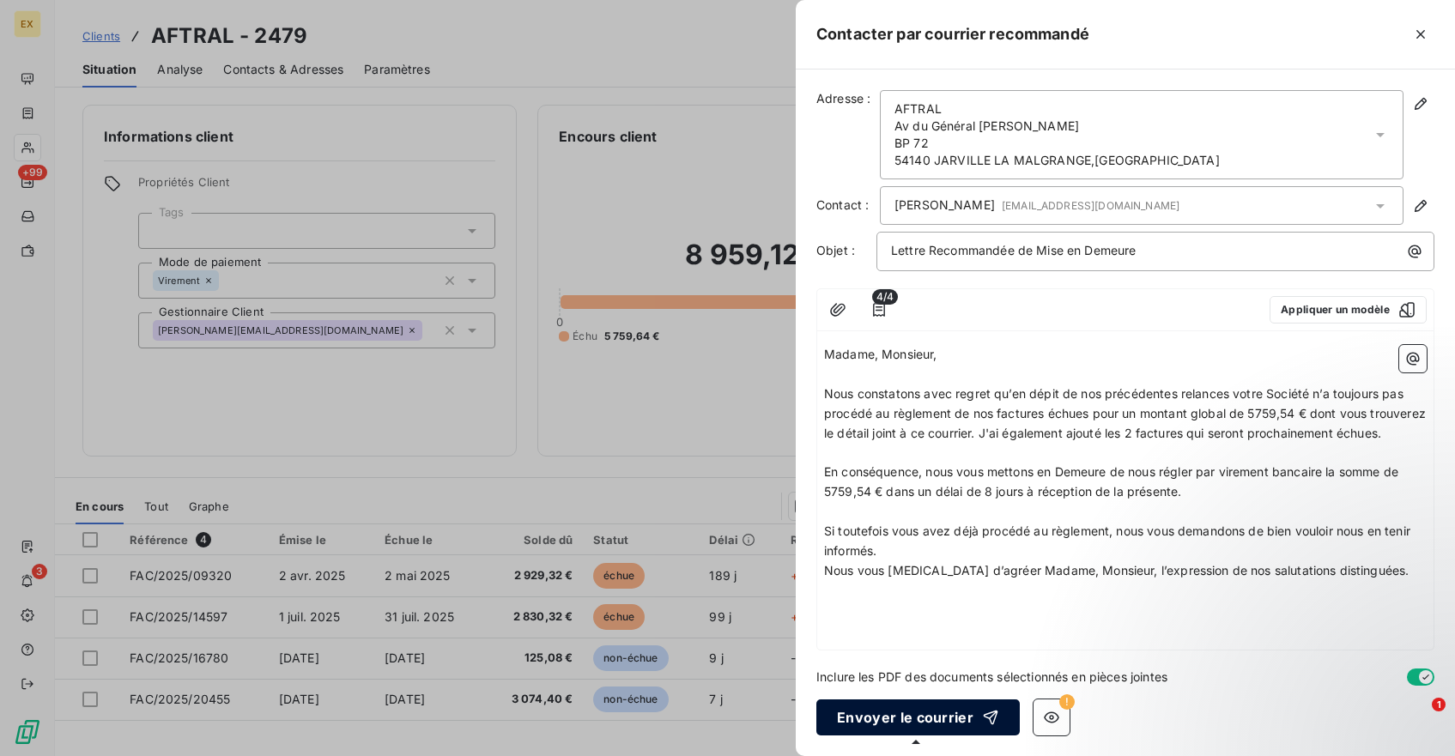
click at [926, 719] on button "Envoyer le courrier" at bounding box center [917, 717] width 203 height 36
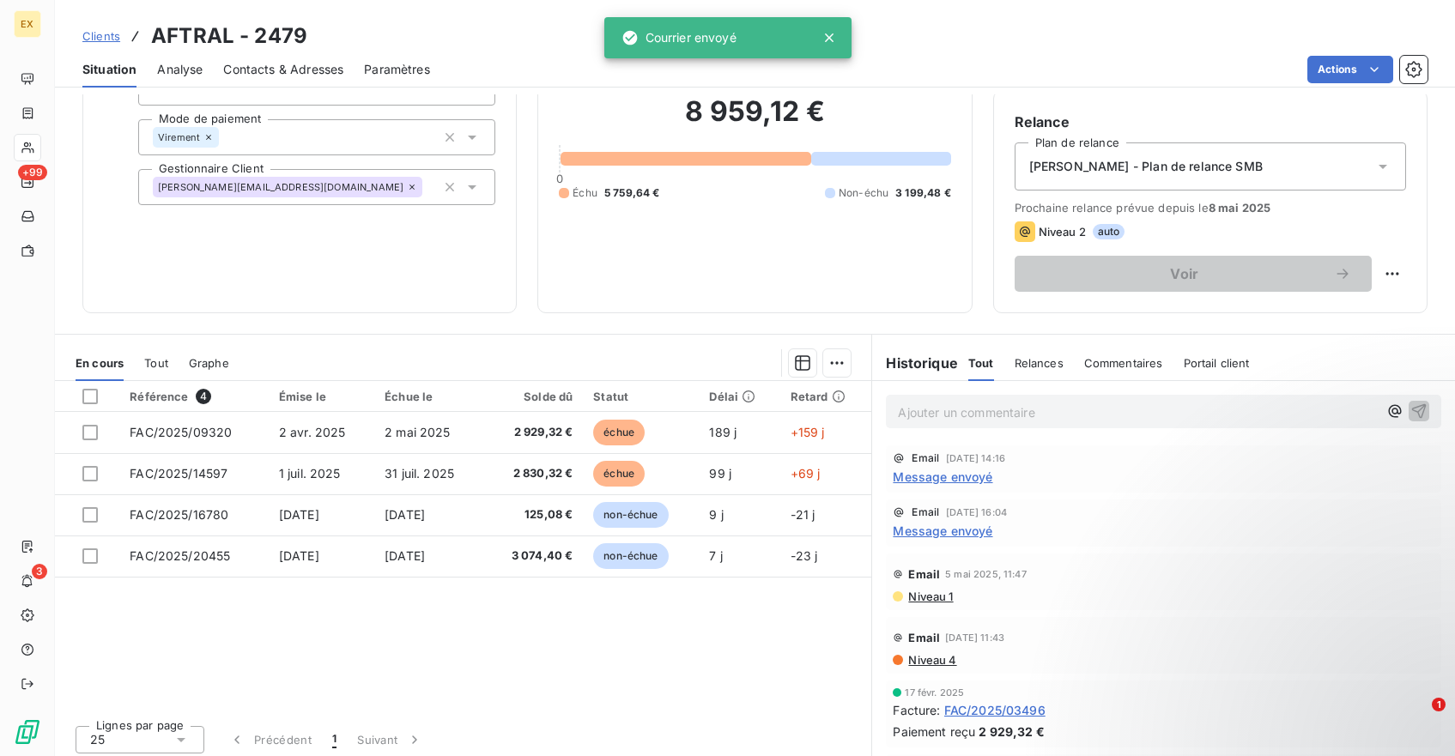
scroll to position [144, 0]
click at [1042, 366] on span "Relances" at bounding box center [1038, 362] width 49 height 14
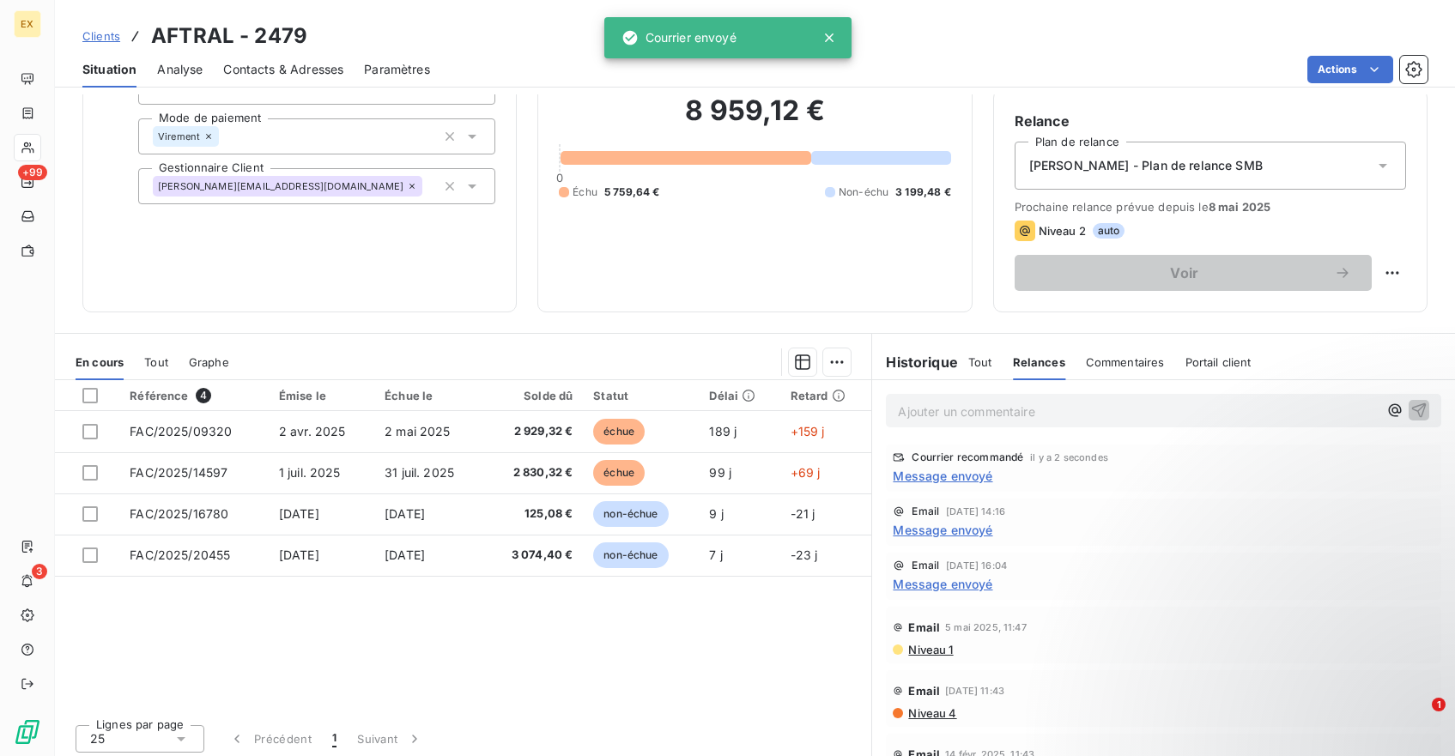
click at [980, 370] on div "Tout" at bounding box center [980, 362] width 24 height 36
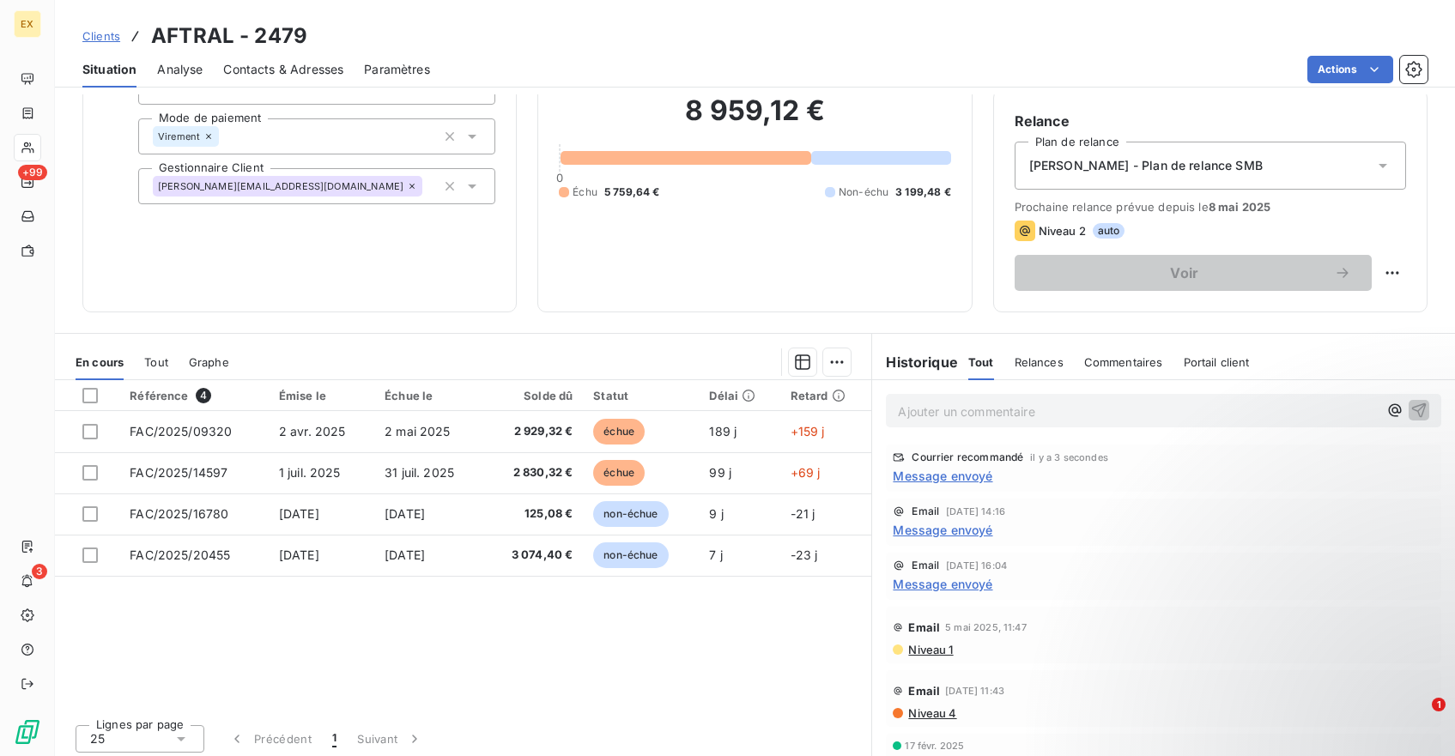
click at [963, 475] on span "Message envoyé" at bounding box center [942, 476] width 100 height 18
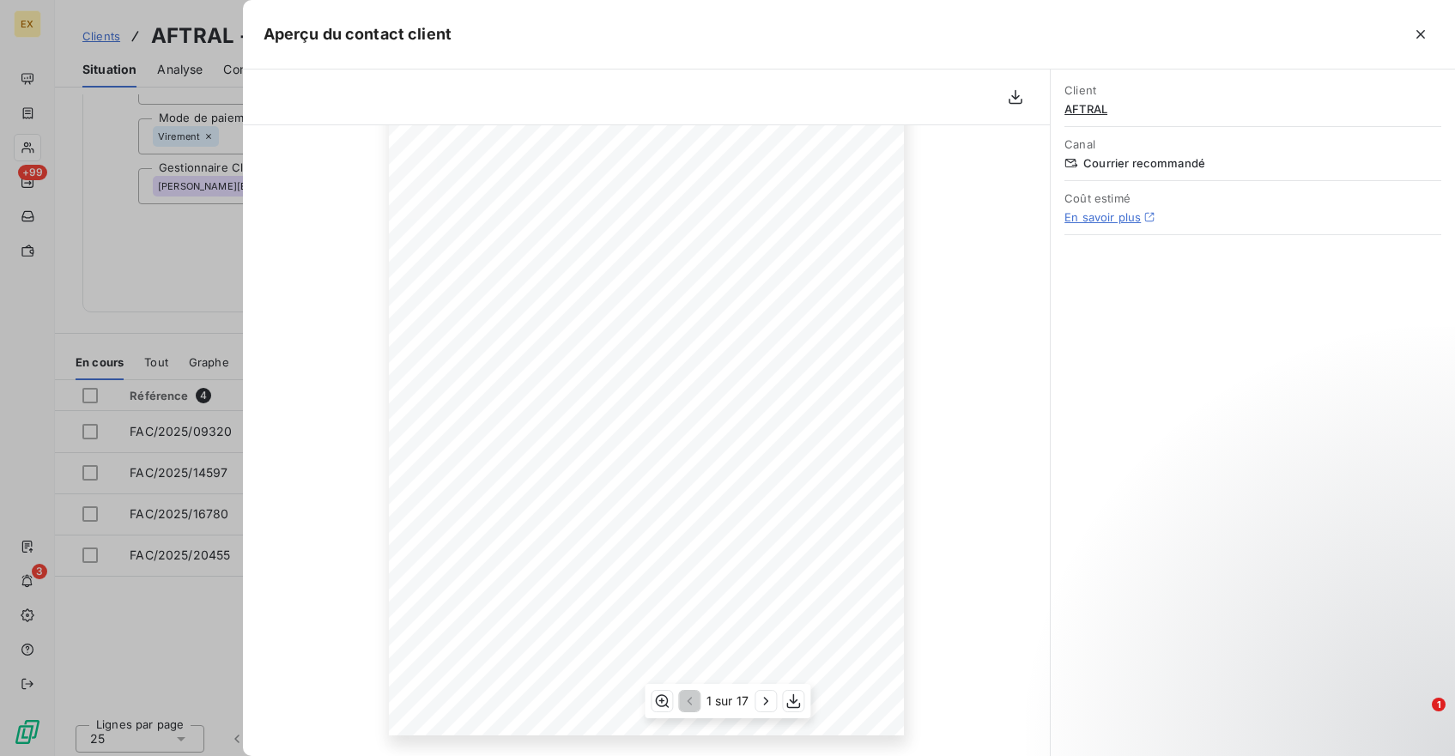
scroll to position [0, 0]
click at [1419, 26] on icon "button" at bounding box center [1420, 34] width 17 height 17
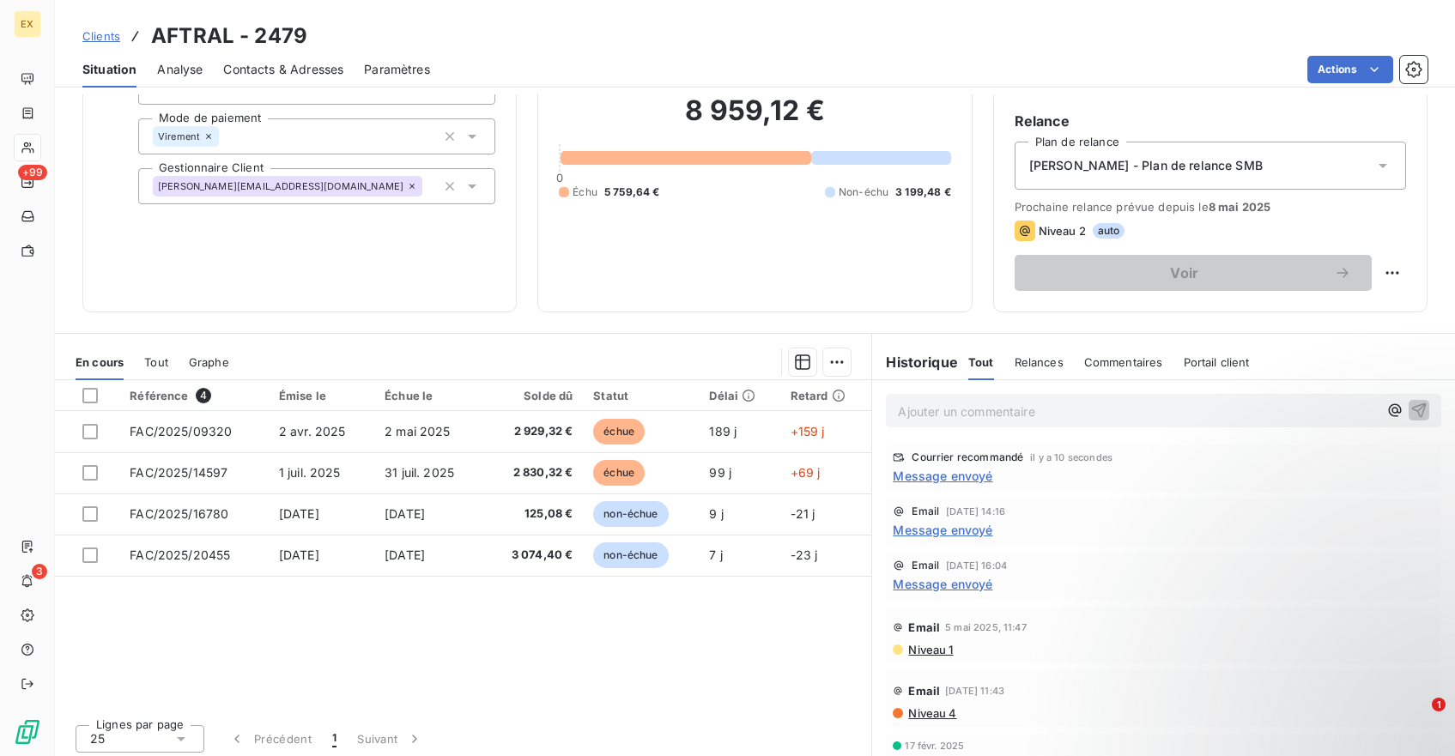
click at [942, 356] on h6 "Historique" at bounding box center [915, 362] width 86 height 21
click at [950, 478] on span "Message envoyé" at bounding box center [942, 476] width 100 height 18
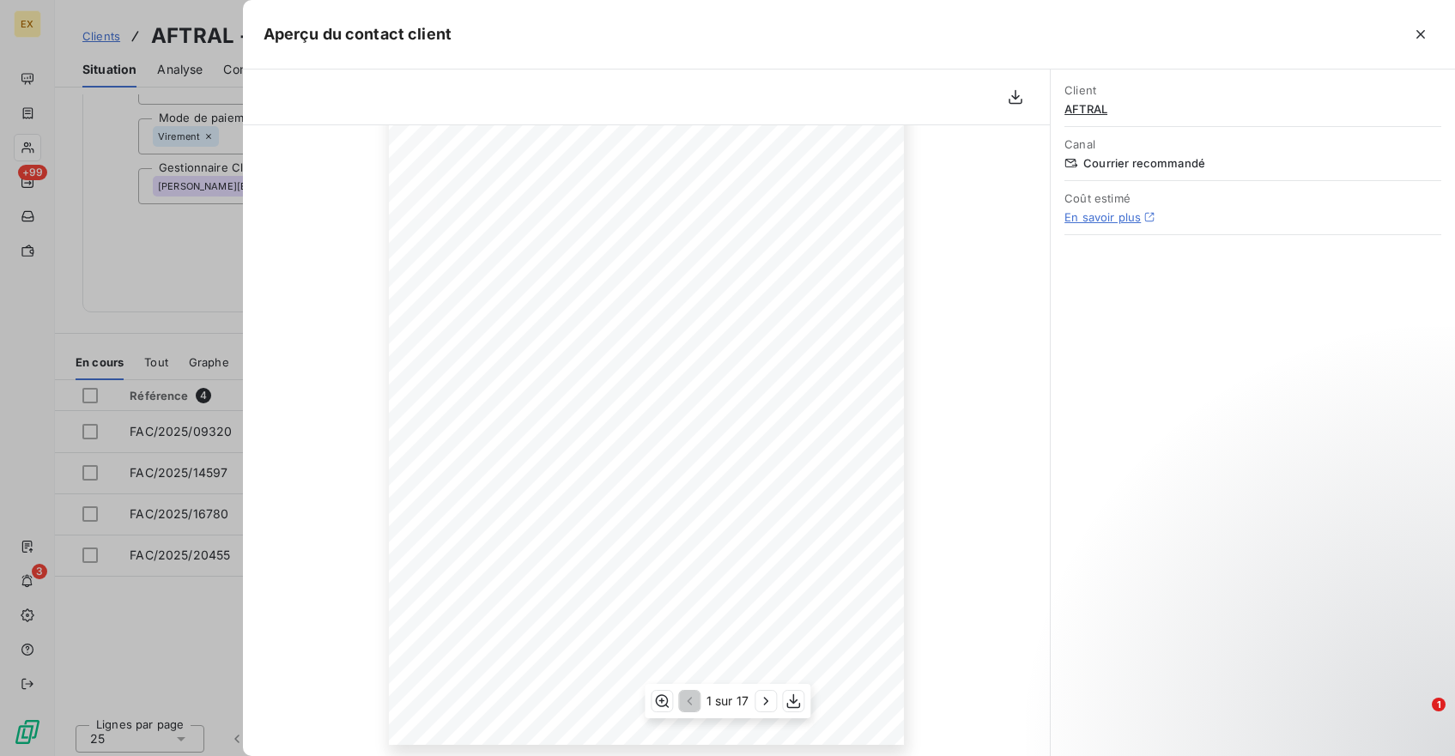
scroll to position [198, 0]
click at [763, 699] on icon "button" at bounding box center [765, 701] width 17 height 17
click at [763, 699] on icon "button" at bounding box center [767, 701] width 17 height 17
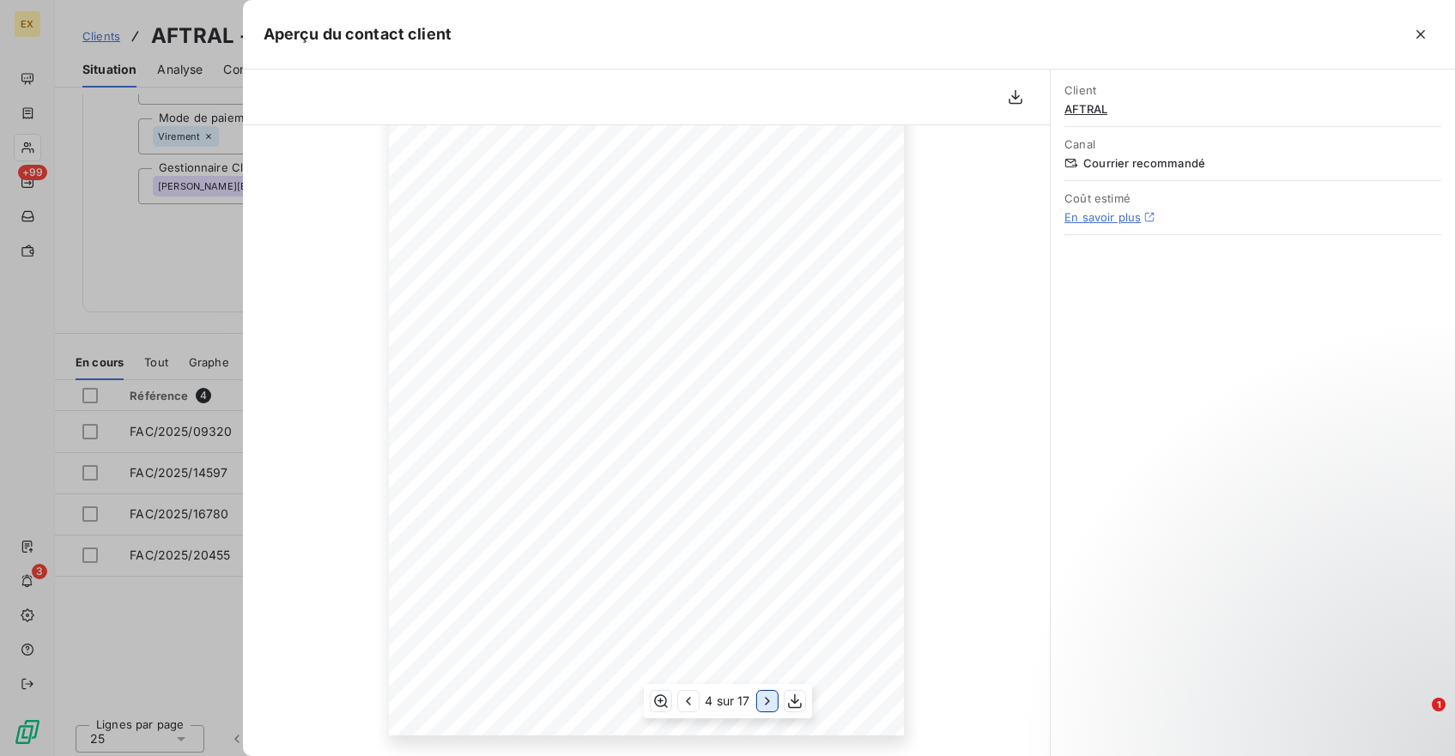
click at [763, 699] on icon "button" at bounding box center [767, 701] width 17 height 17
click at [763, 699] on icon "button" at bounding box center [766, 701] width 17 height 17
click at [763, 699] on icon "button" at bounding box center [767, 701] width 17 height 17
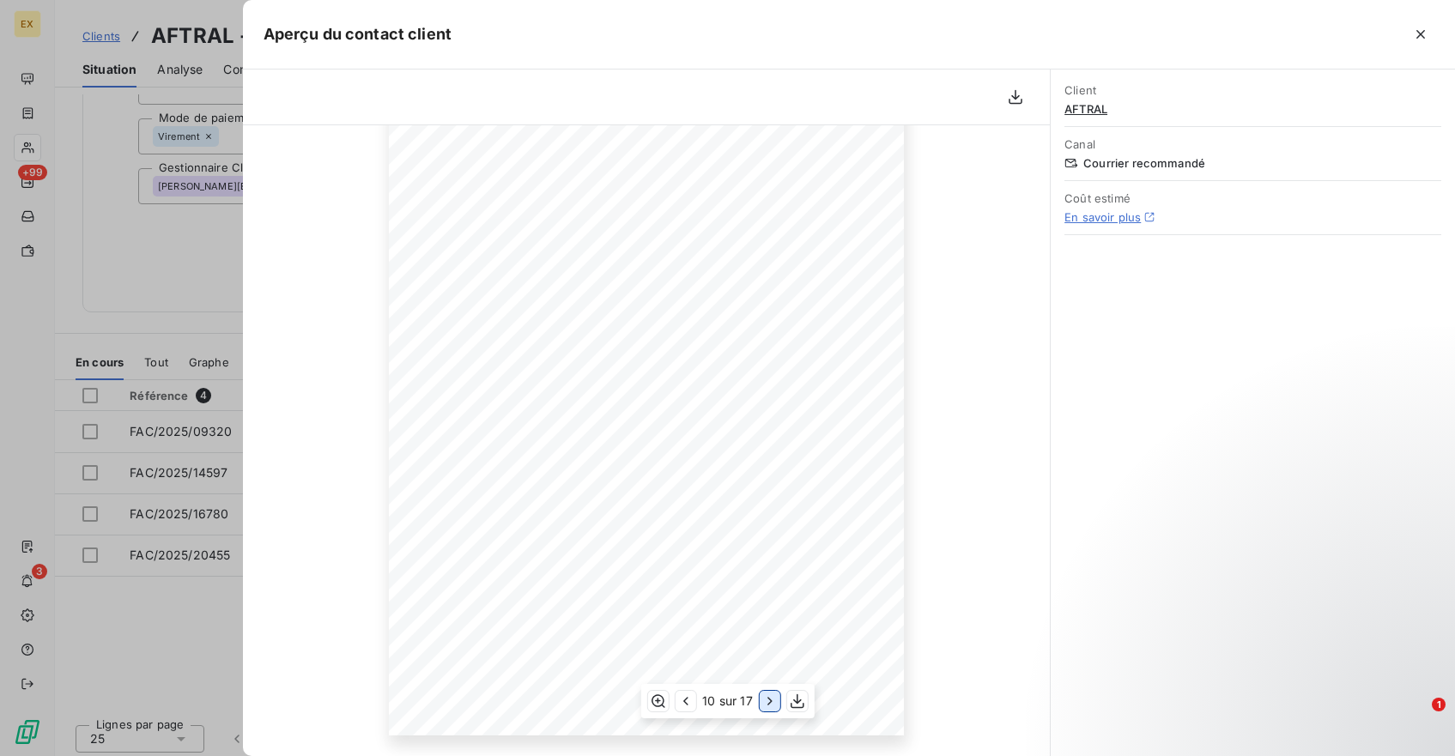
click at [763, 699] on icon "button" at bounding box center [769, 701] width 17 height 17
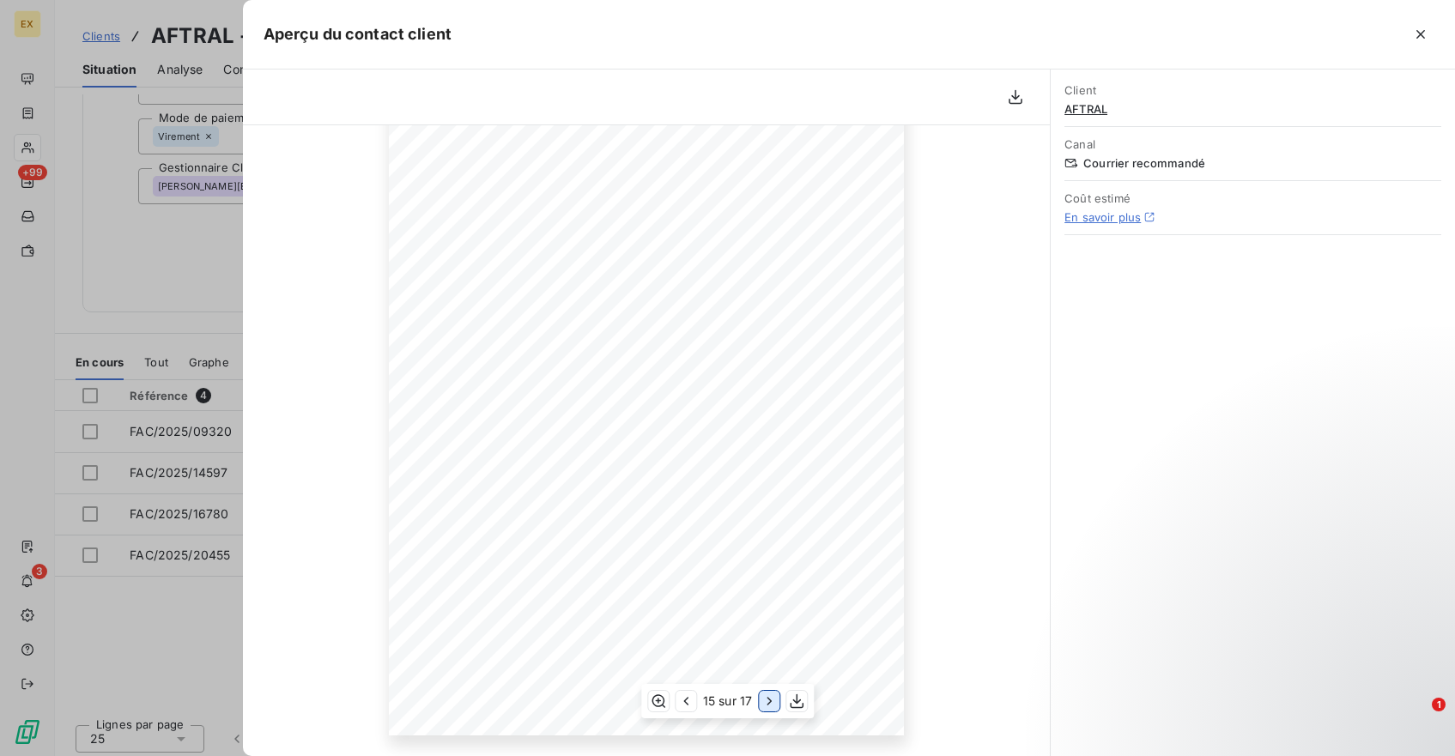
click at [763, 699] on icon "button" at bounding box center [768, 701] width 17 height 17
click at [763, 699] on icon "button" at bounding box center [769, 701] width 17 height 17
click at [1412, 39] on icon "button" at bounding box center [1420, 34] width 17 height 17
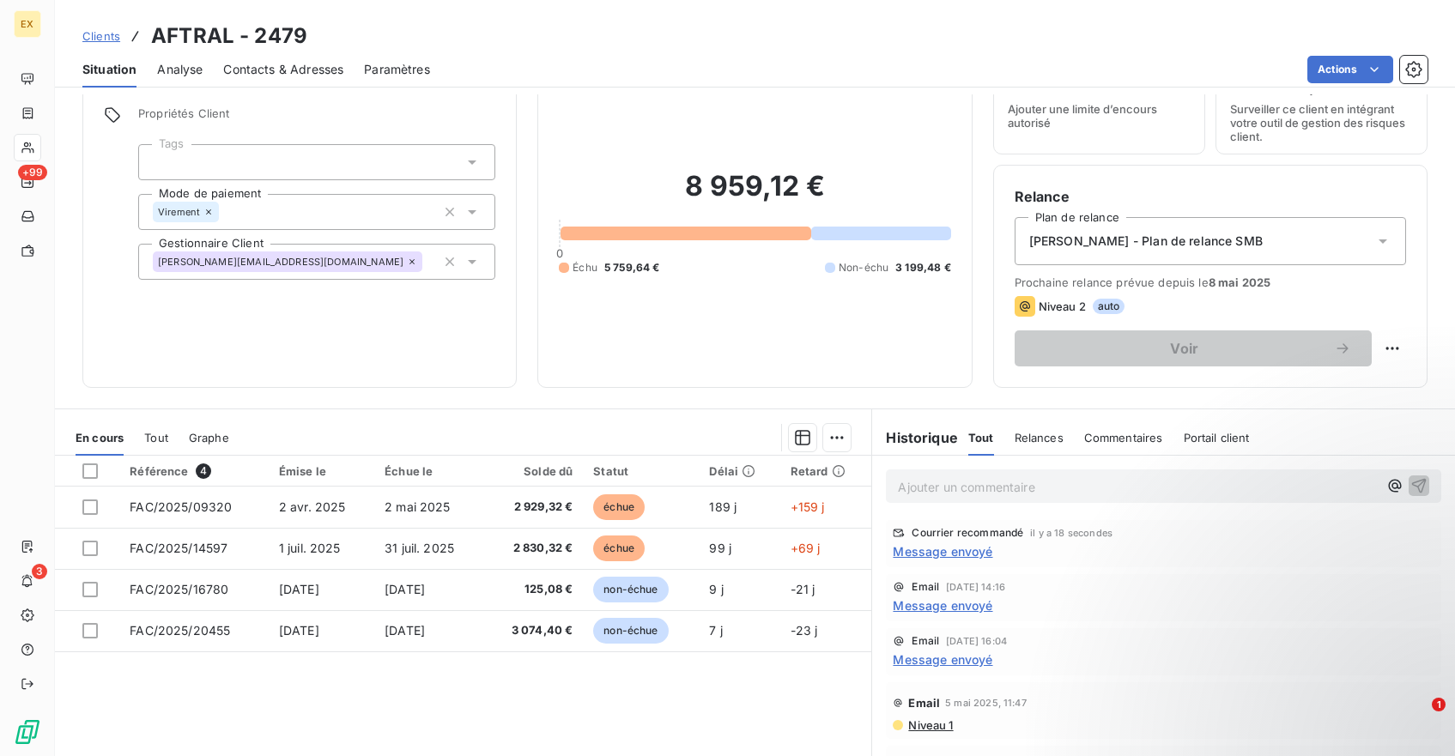
scroll to position [0, 0]
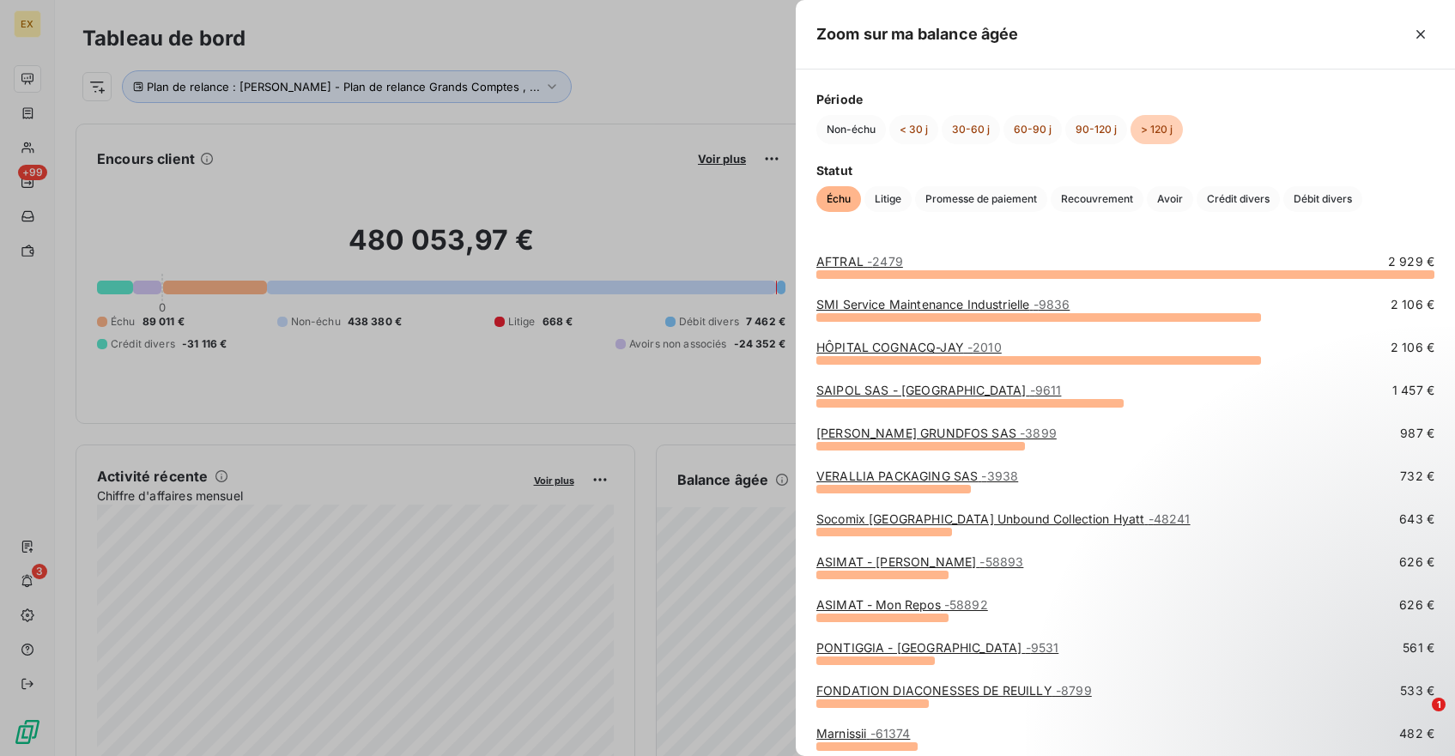
click at [865, 308] on link "SMI Service Maintenance Industrielle - 9836" at bounding box center [942, 304] width 253 height 15
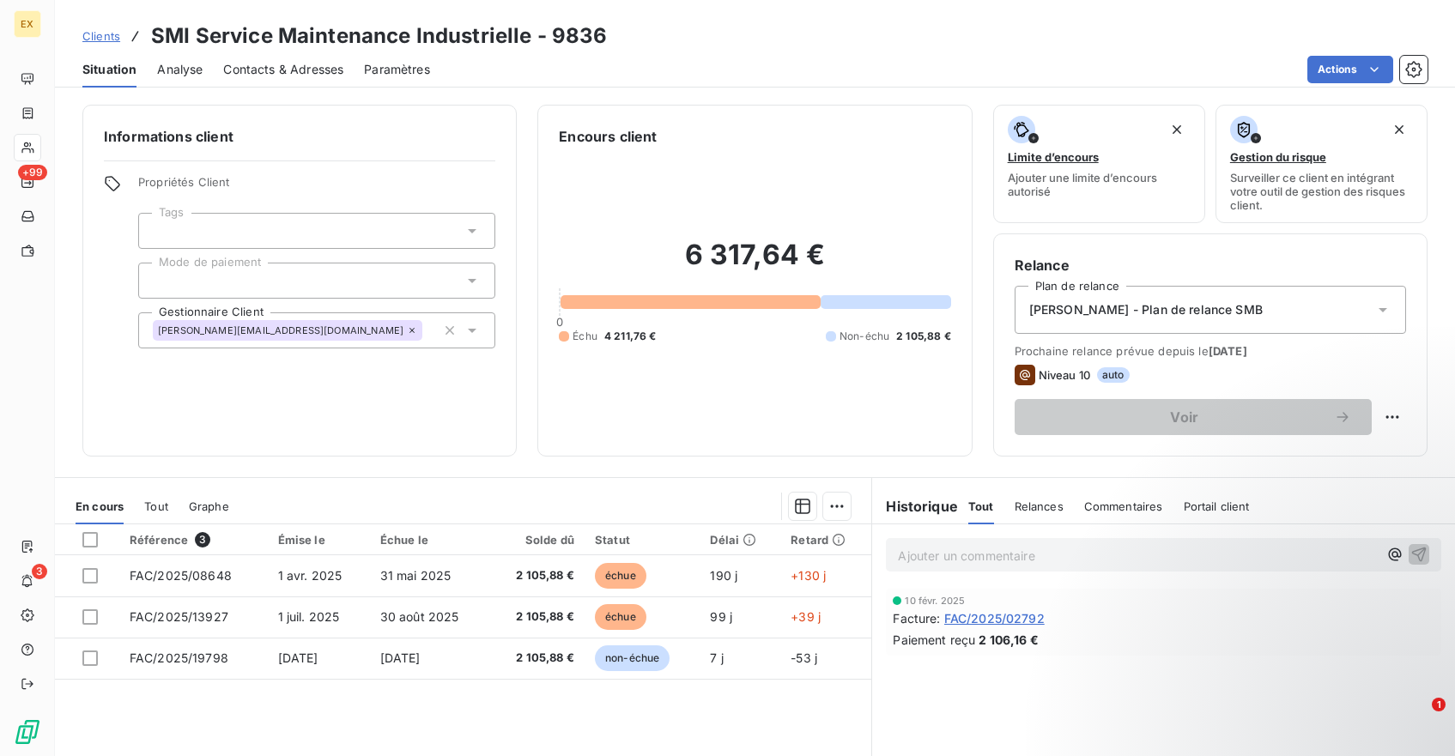
click at [247, 77] on div "Contacts & Adresses" at bounding box center [283, 69] width 120 height 36
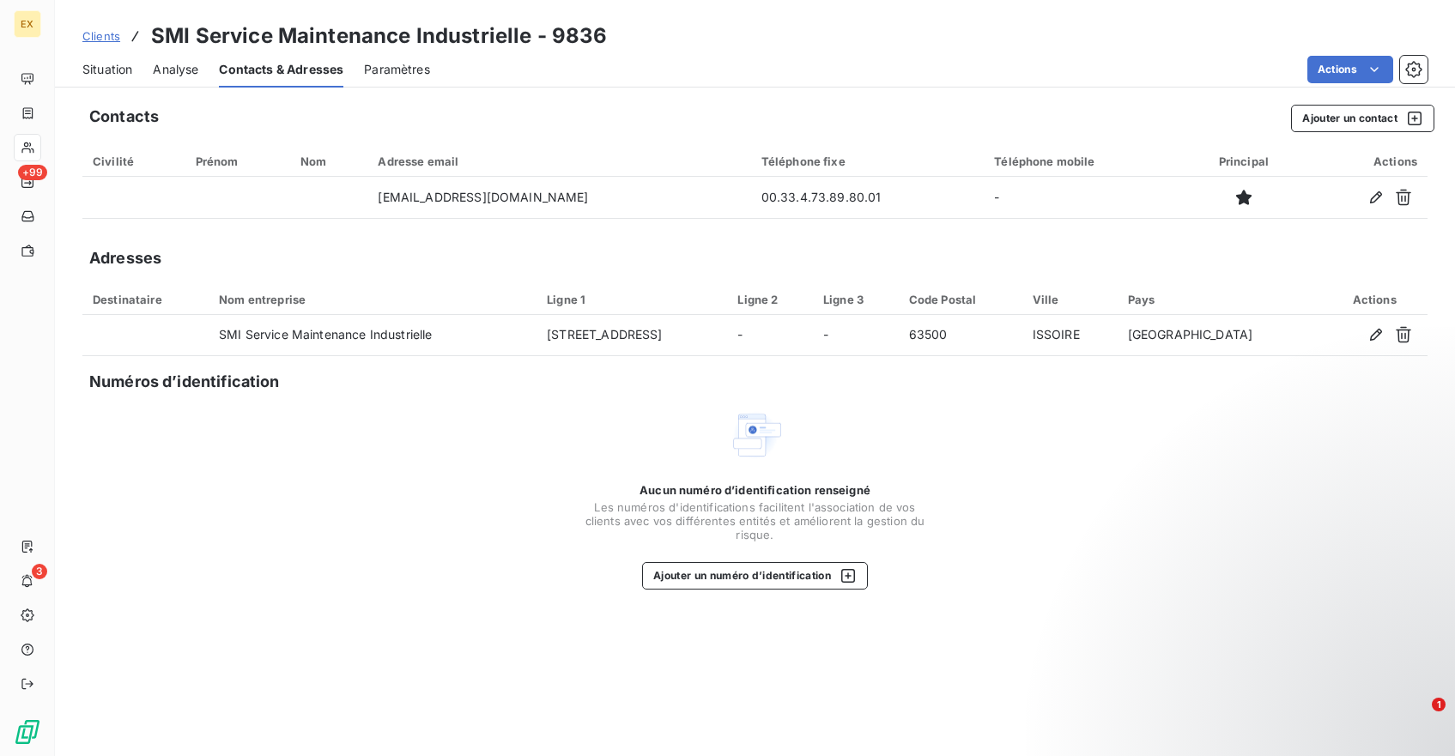
click at [111, 71] on span "Situation" at bounding box center [107, 69] width 50 height 17
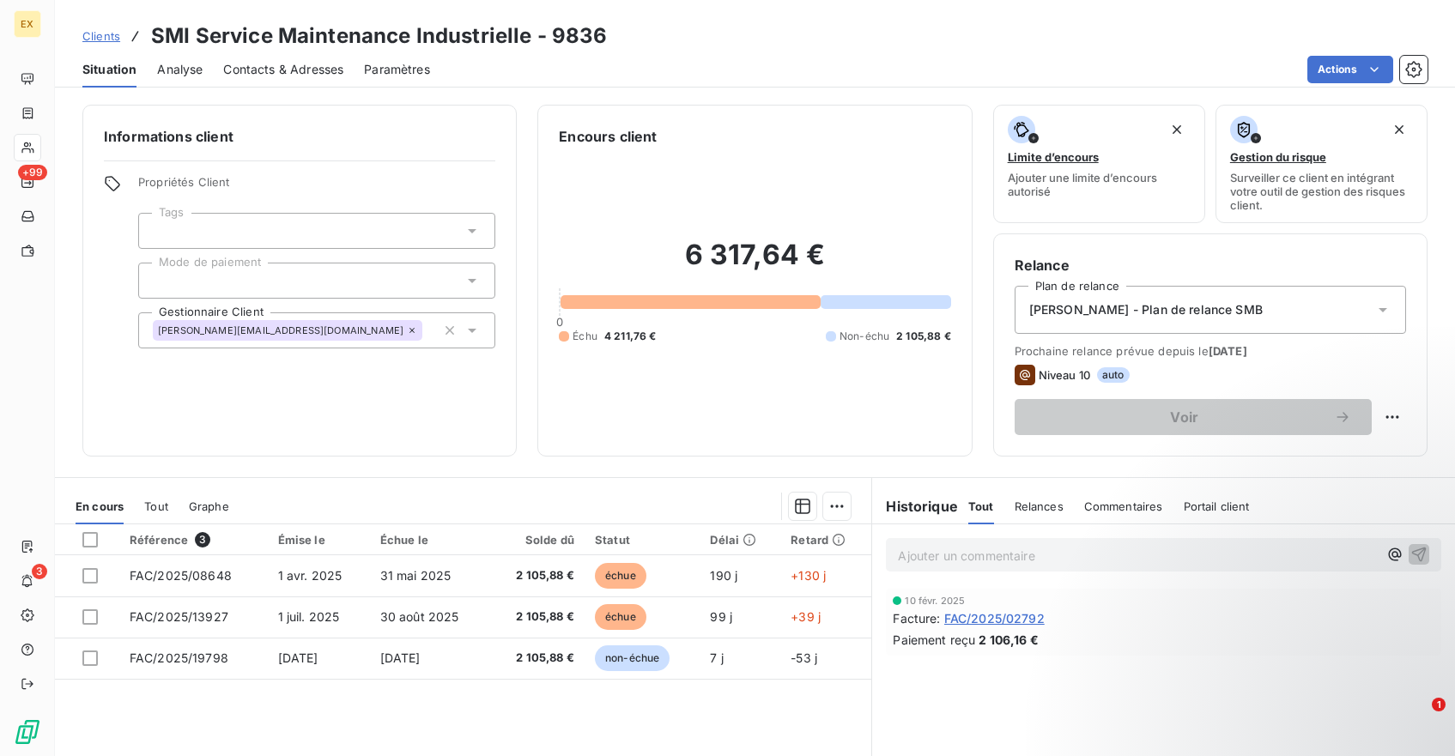
scroll to position [30, 0]
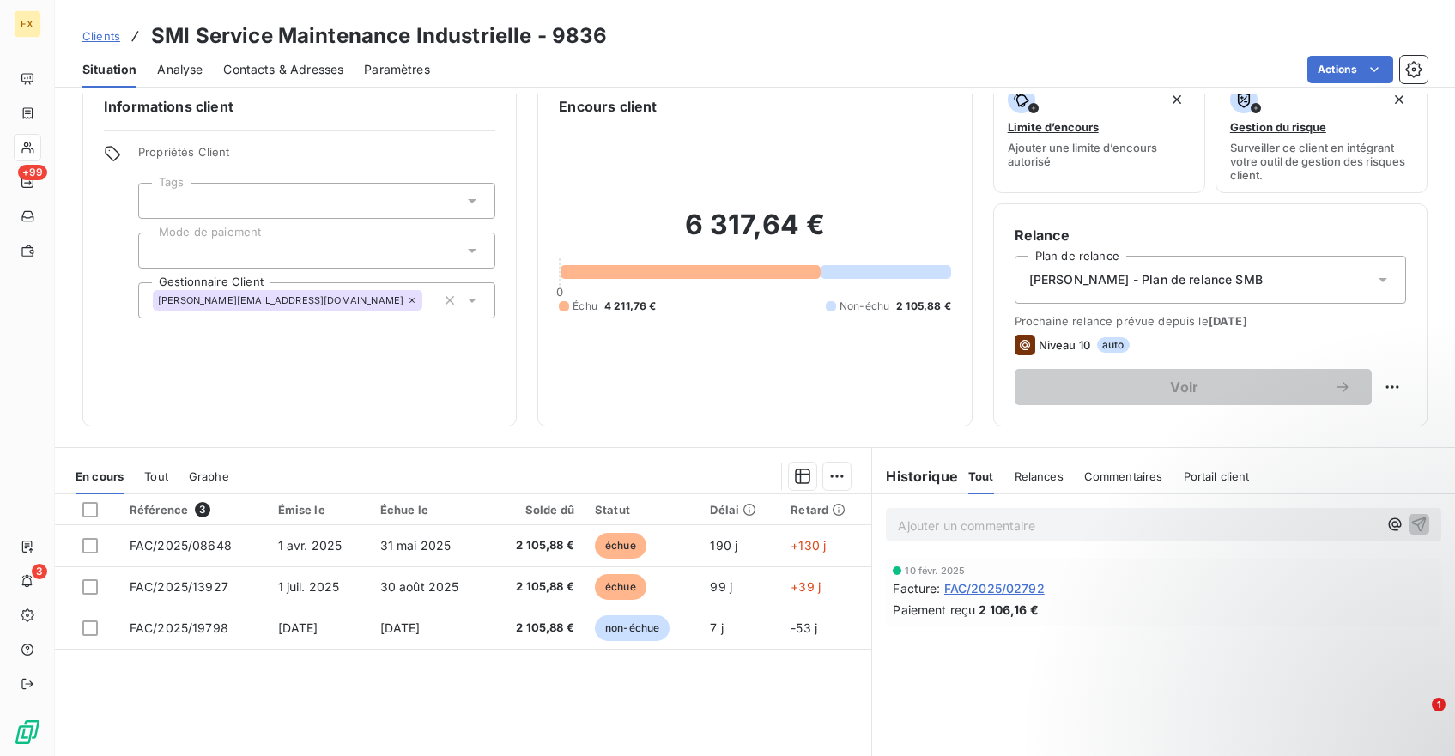
click at [229, 38] on h3 "SMI Service Maintenance Industrielle - 9836" at bounding box center [379, 36] width 456 height 31
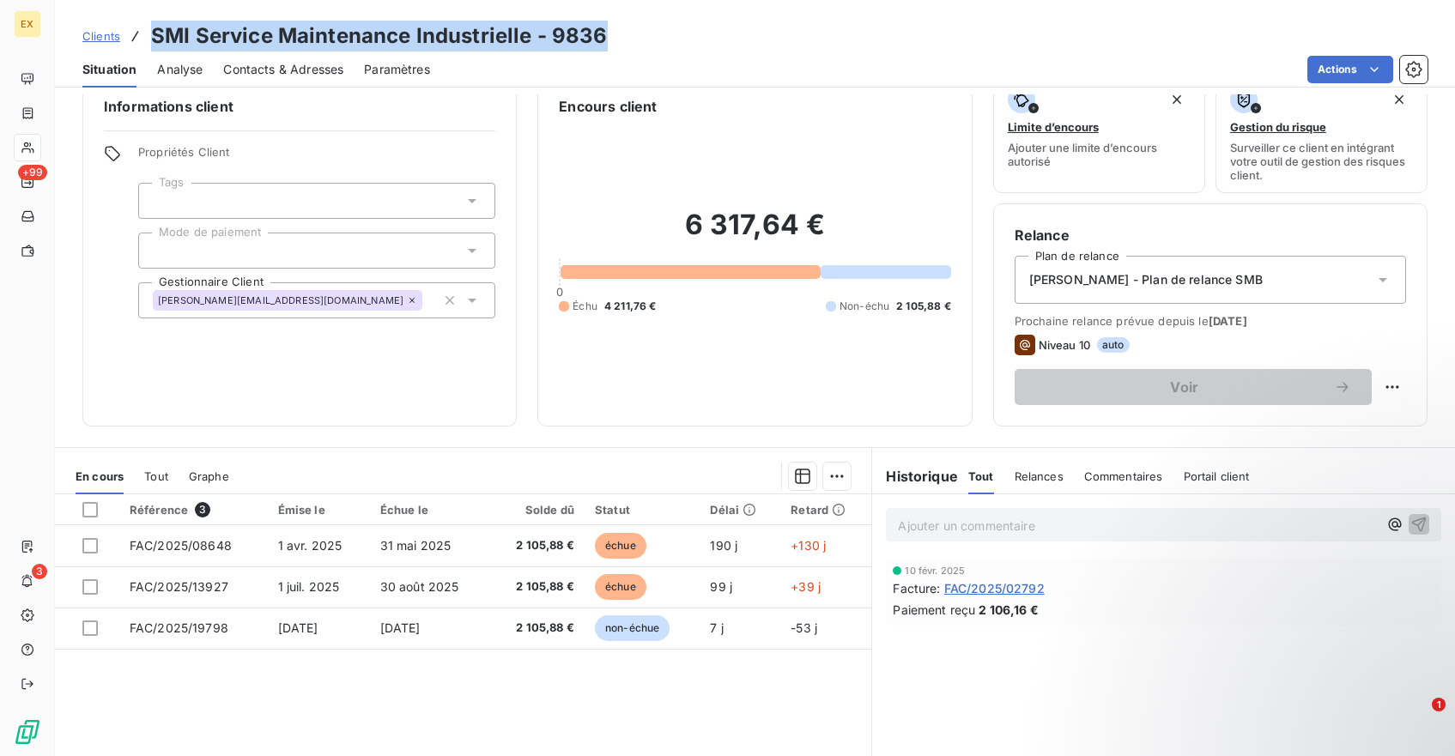
click at [229, 38] on h3 "SMI Service Maintenance Industrielle - 9836" at bounding box center [379, 36] width 456 height 31
copy h3 "SMI Service Maintenance Industrielle - 9836"
